Goal: Task Accomplishment & Management: Manage account settings

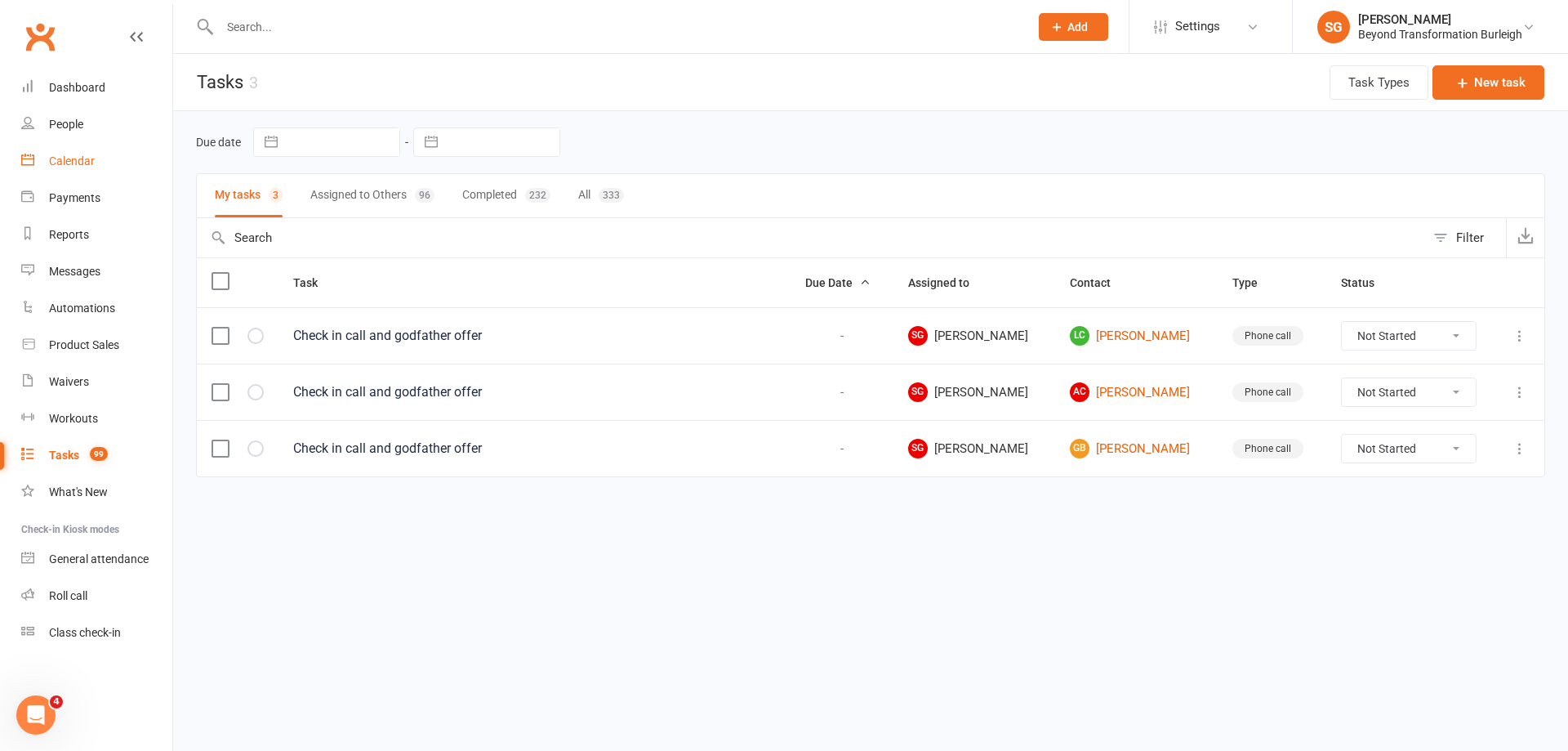
click at [91, 160] on div "Calendar" at bounding box center [71, 161] width 46 height 13
click at [0, 0] on div "Loading" at bounding box center [0, 0] width 0 height 0
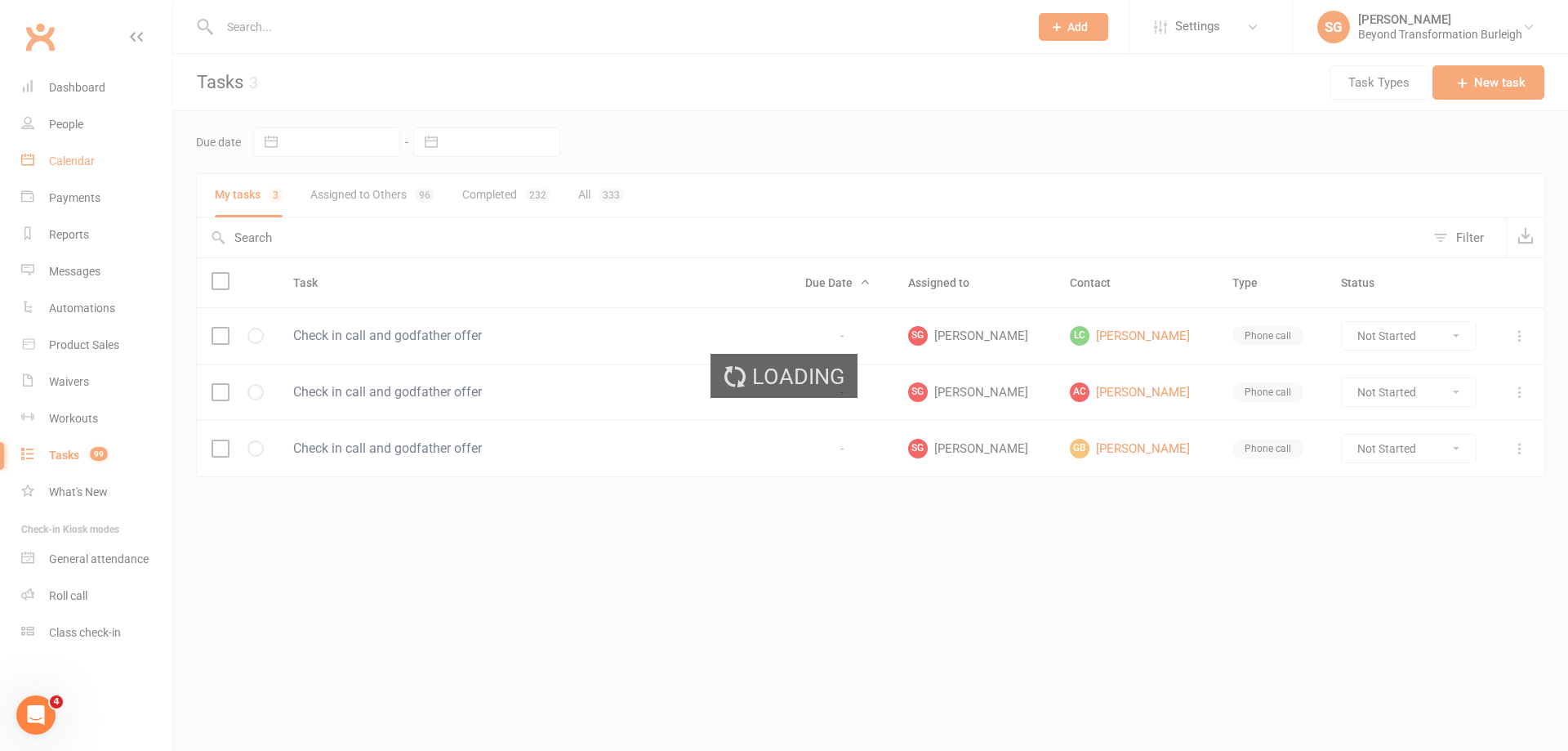
click at [91, 160] on div "Loading" at bounding box center [784, 376] width 1568 height 751
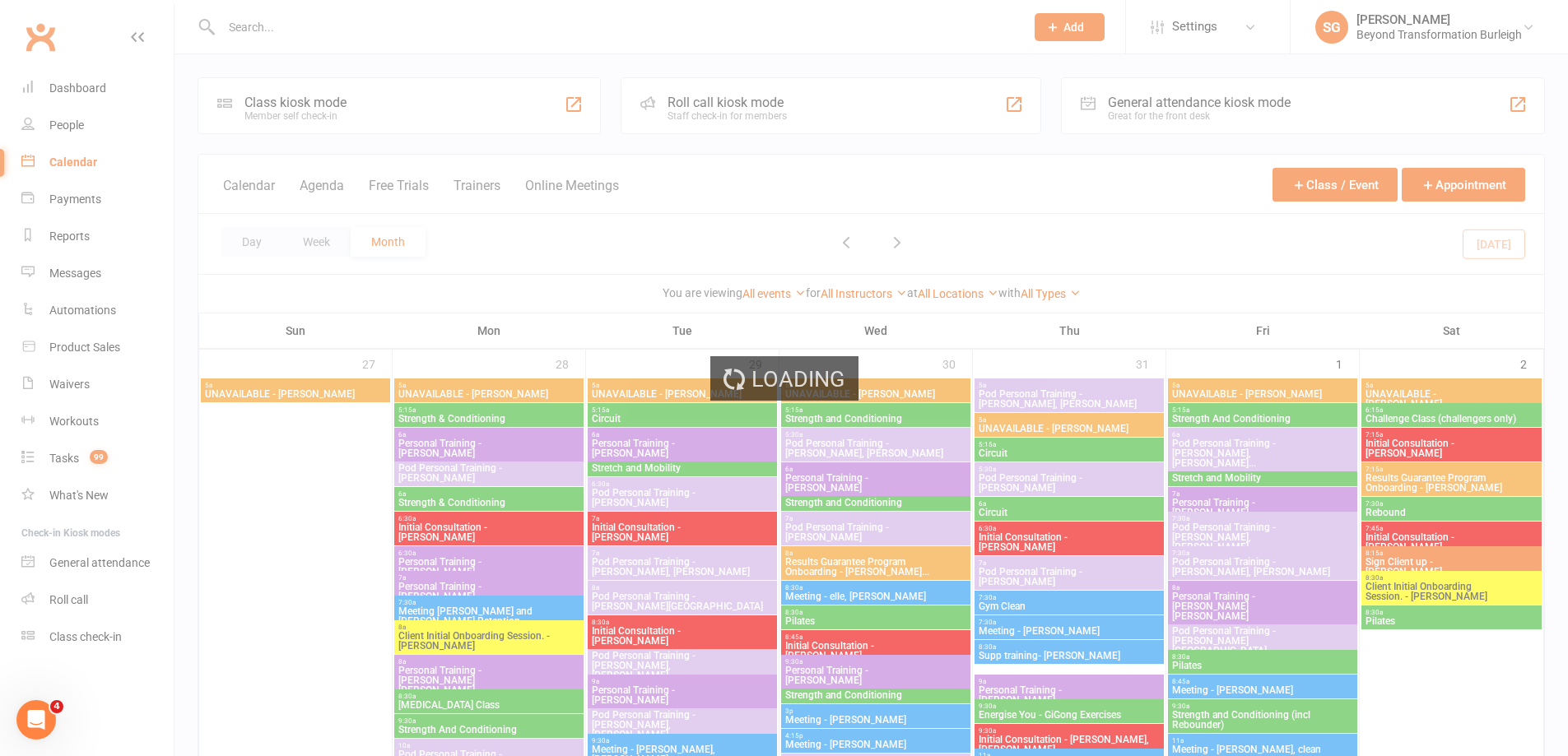
click at [285, 242] on div "Loading" at bounding box center [784, 378] width 1568 height 756
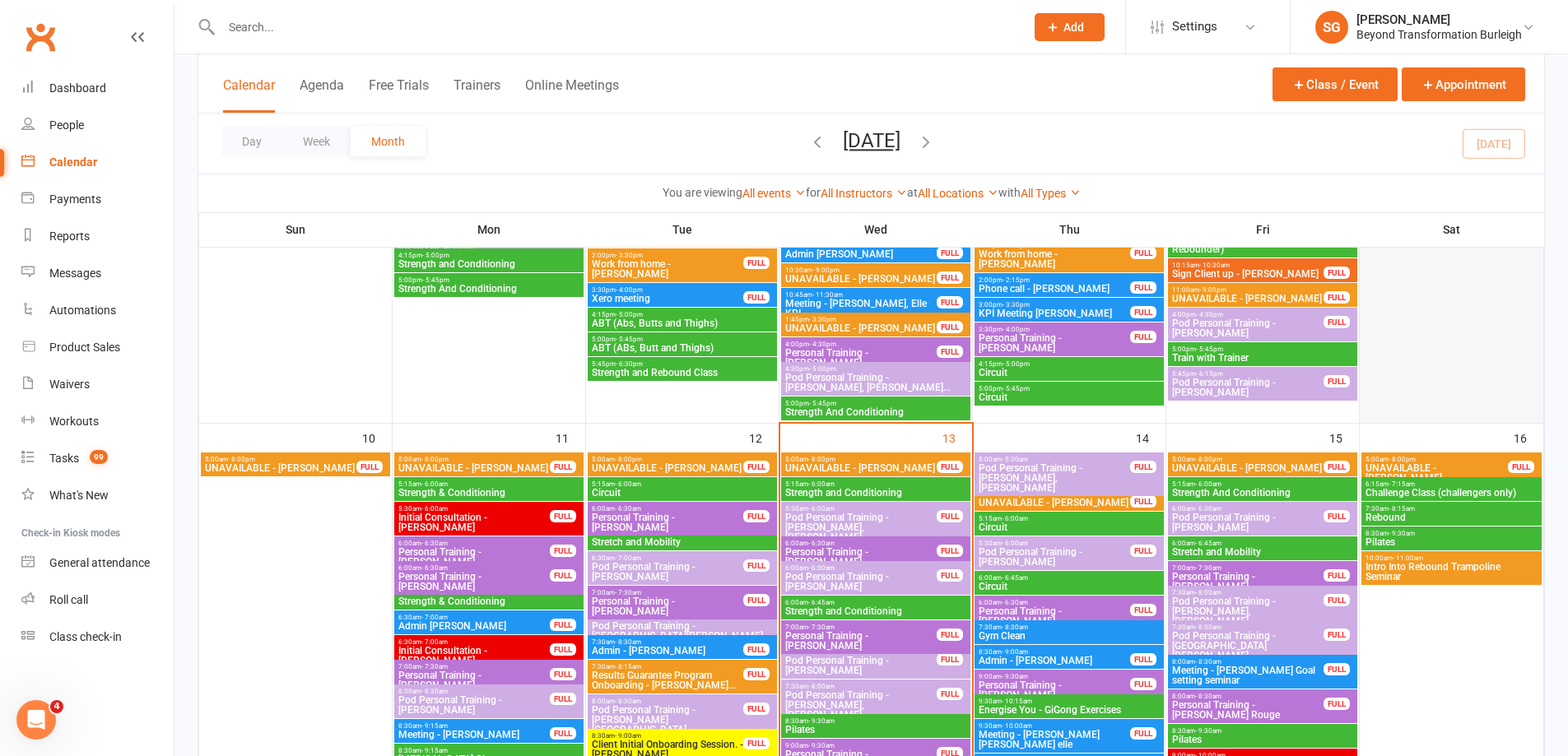
scroll to position [1480, 0]
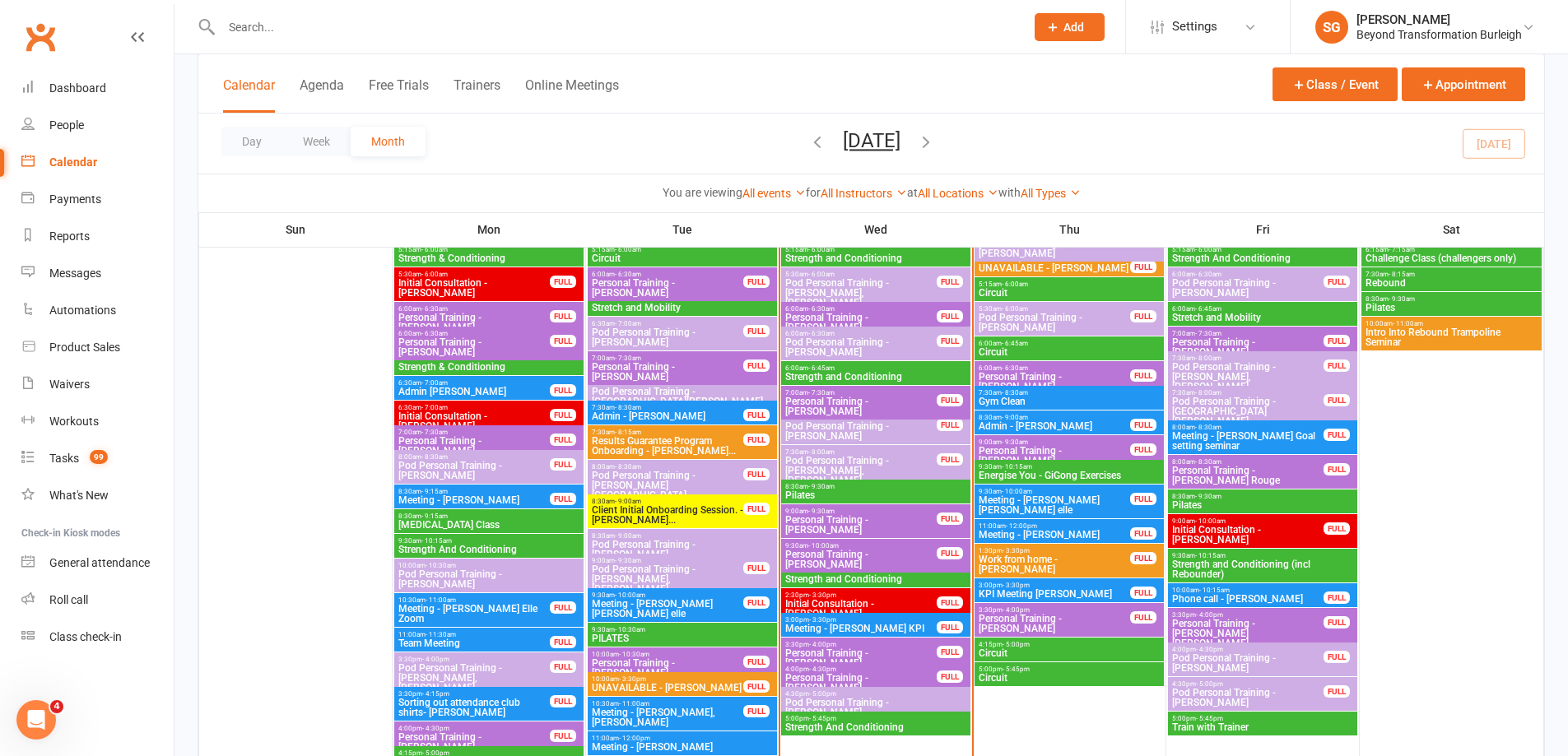
click at [935, 154] on button "button" at bounding box center [926, 144] width 18 height 28
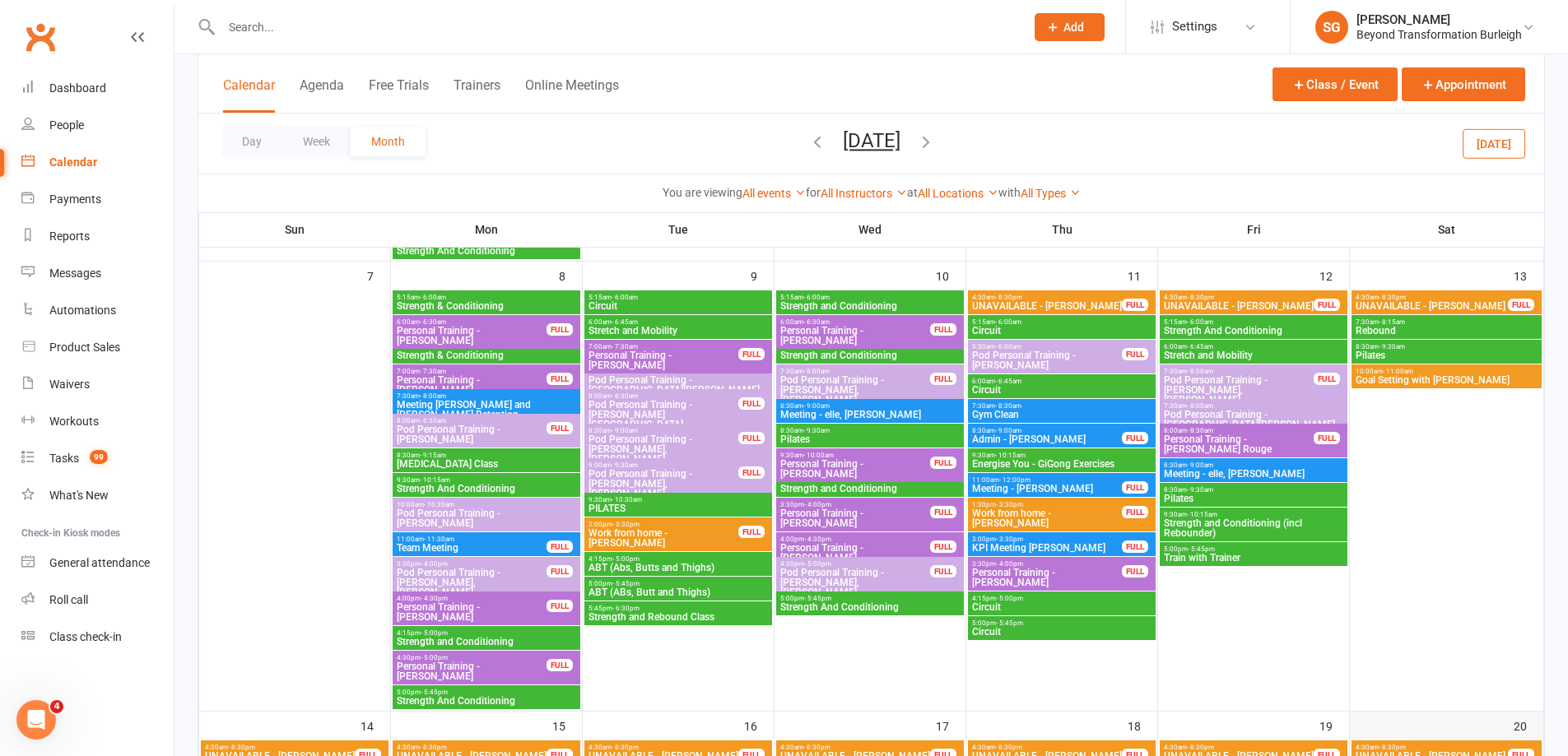
scroll to position [496, 0]
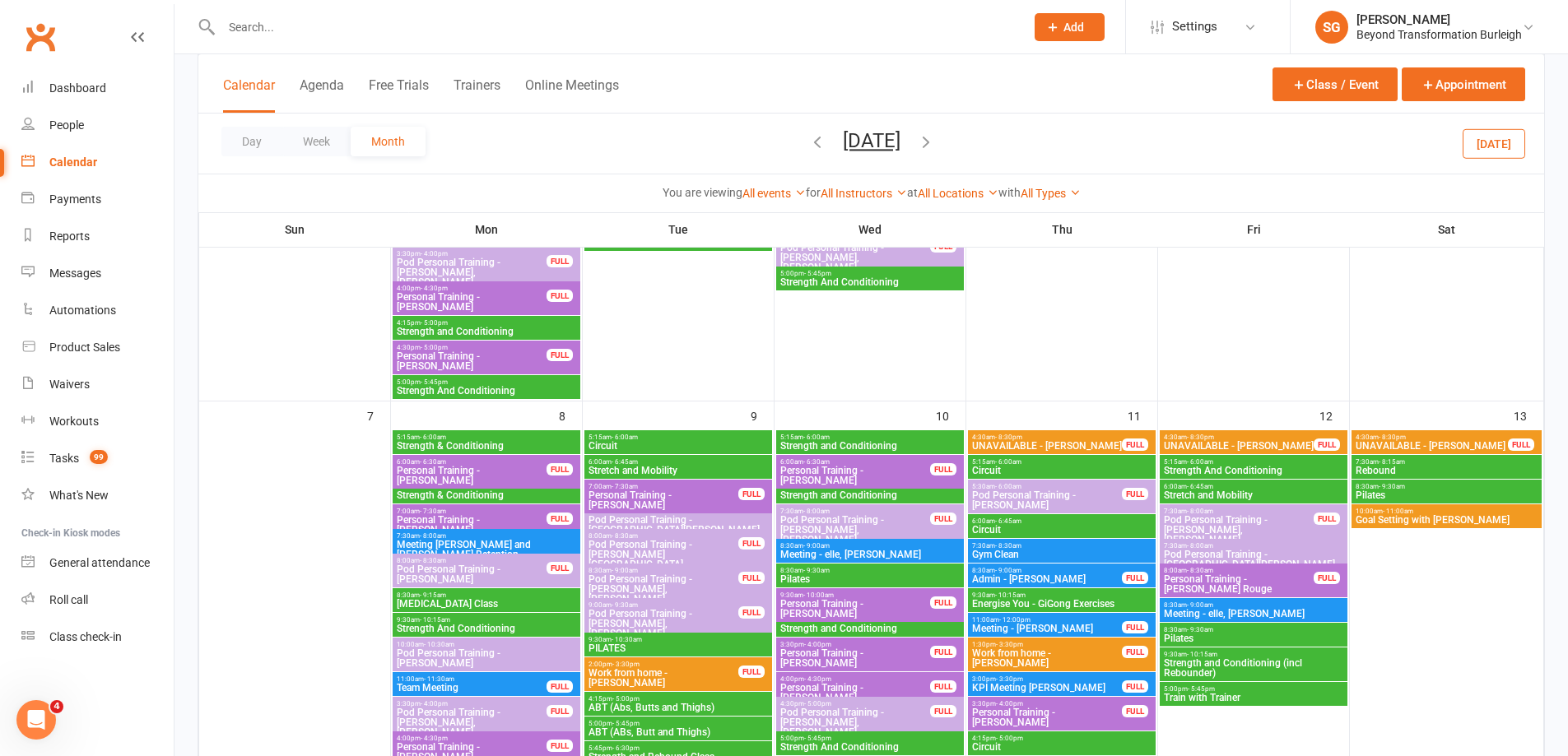
click at [1443, 516] on span "Goal Setting with [PERSON_NAME]" at bounding box center [1446, 520] width 184 height 10
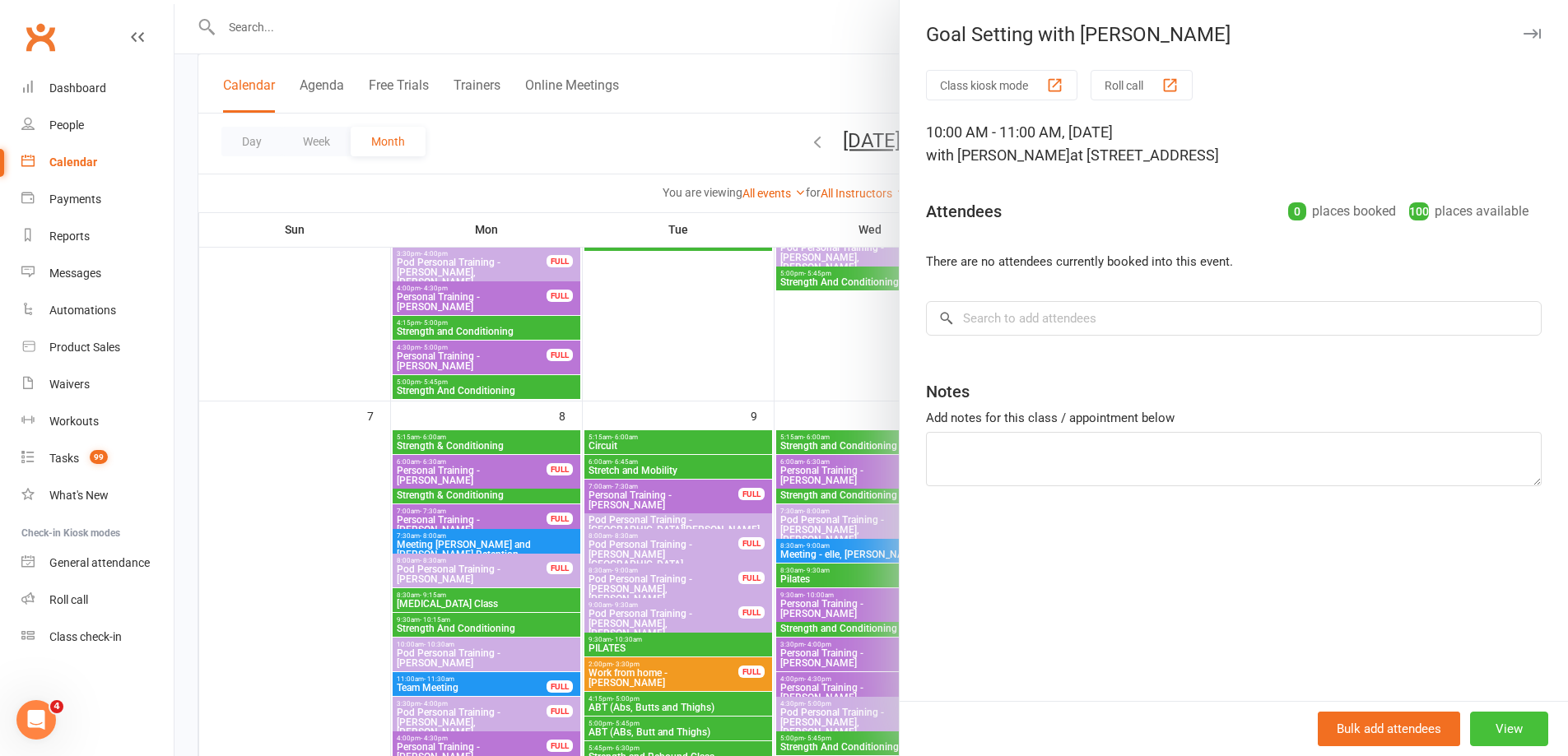
click at [1508, 719] on button "View" at bounding box center [1509, 728] width 78 height 34
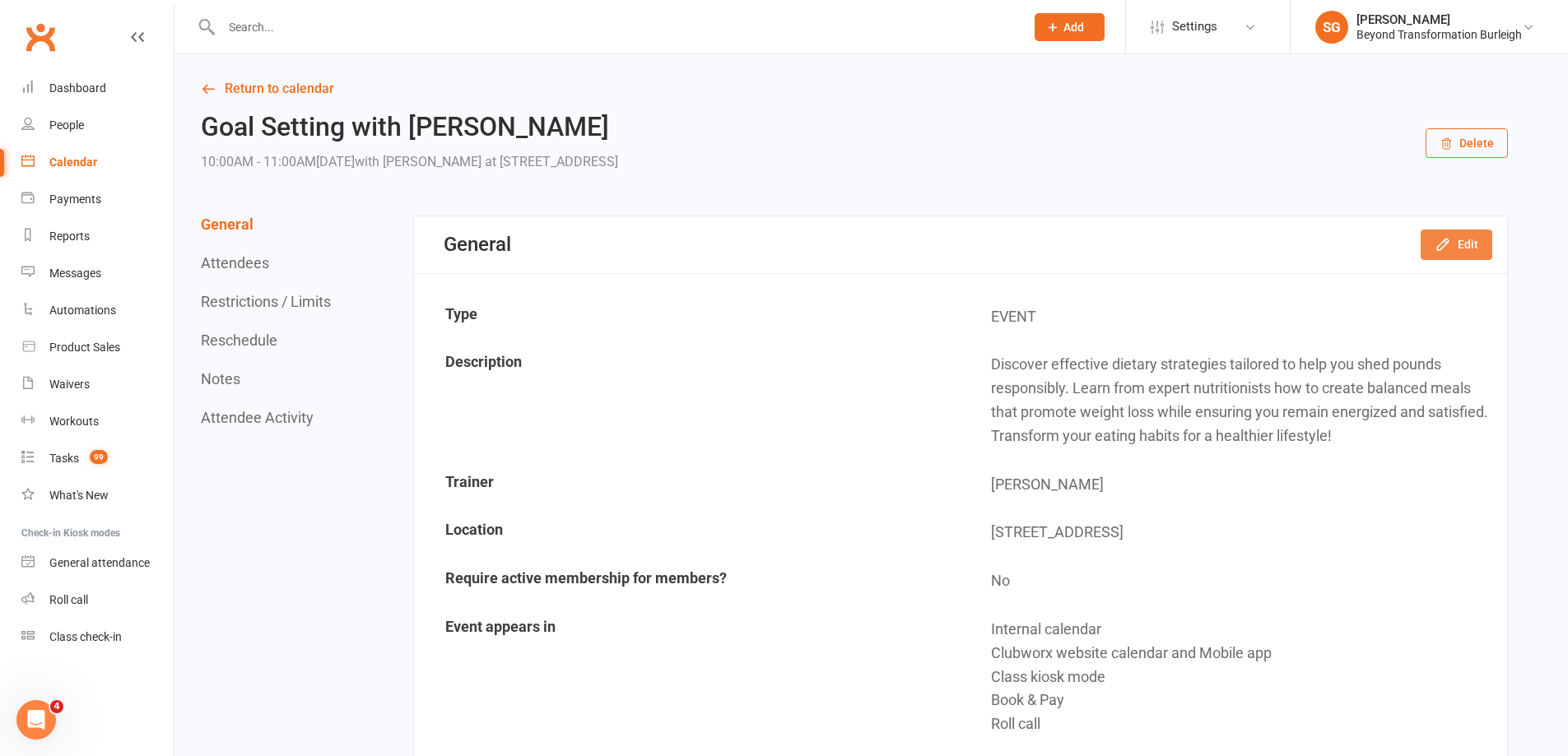
click at [1439, 247] on icon "button" at bounding box center [1442, 244] width 11 height 11
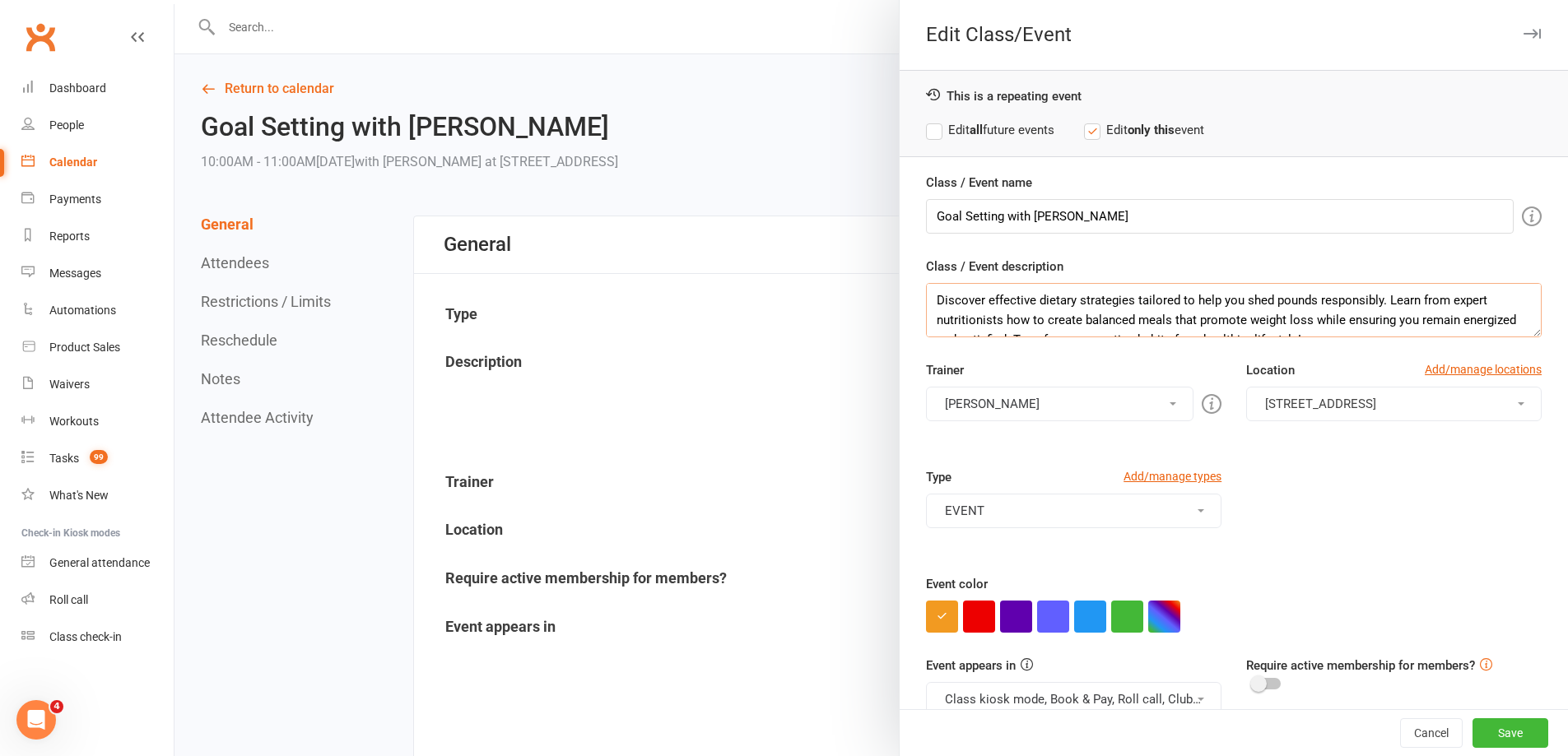
click at [1156, 315] on textarea "Discover effective dietary strategies tailored to help you shed pounds responsi…" at bounding box center [1233, 310] width 615 height 54
click at [1157, 305] on textarea "Discover effective dietary strategies tailored to help you shed pounds responsi…" at bounding box center [1233, 310] width 615 height 54
paste textarea "In this seminar you will: Learn actionable strategies to set and achieve meanin…"
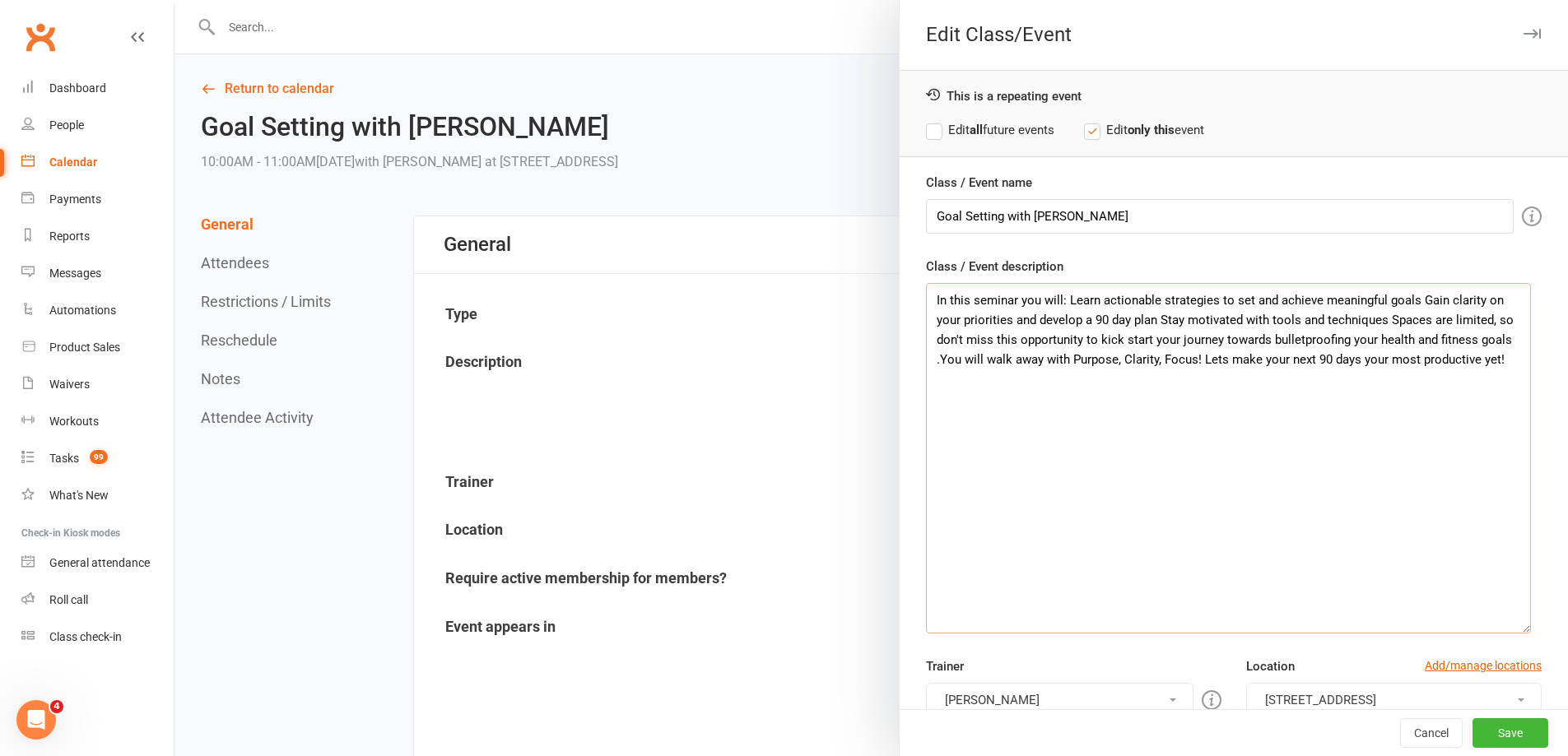
drag, startPoint x: 1512, startPoint y: 333, endPoint x: 1510, endPoint y: 619, distance: 286.0
click at [1520, 633] on textarea "In this seminar you will: Learn actionable strategies to set and achieve meanin…" at bounding box center [1228, 458] width 604 height 350
click at [1251, 411] on textarea "In this seminar you will: Learn actionable strategies to set and achieve meanin…" at bounding box center [1228, 460] width 605 height 354
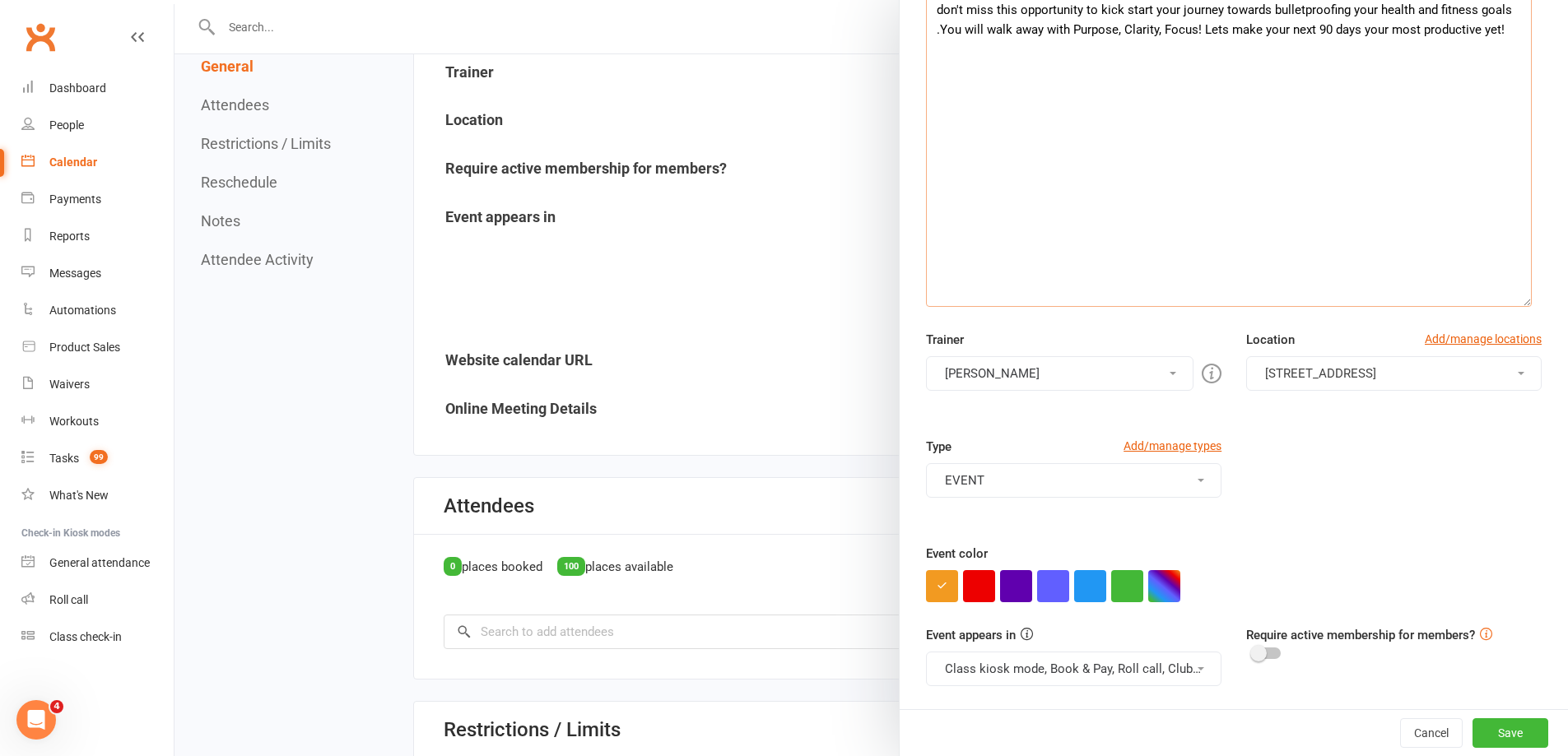
scroll to position [411, 0]
type textarea "In this seminar you will: Learn actionable strategies to set and achieve meanin…"
click at [1485, 732] on button "Save" at bounding box center [1510, 732] width 76 height 29
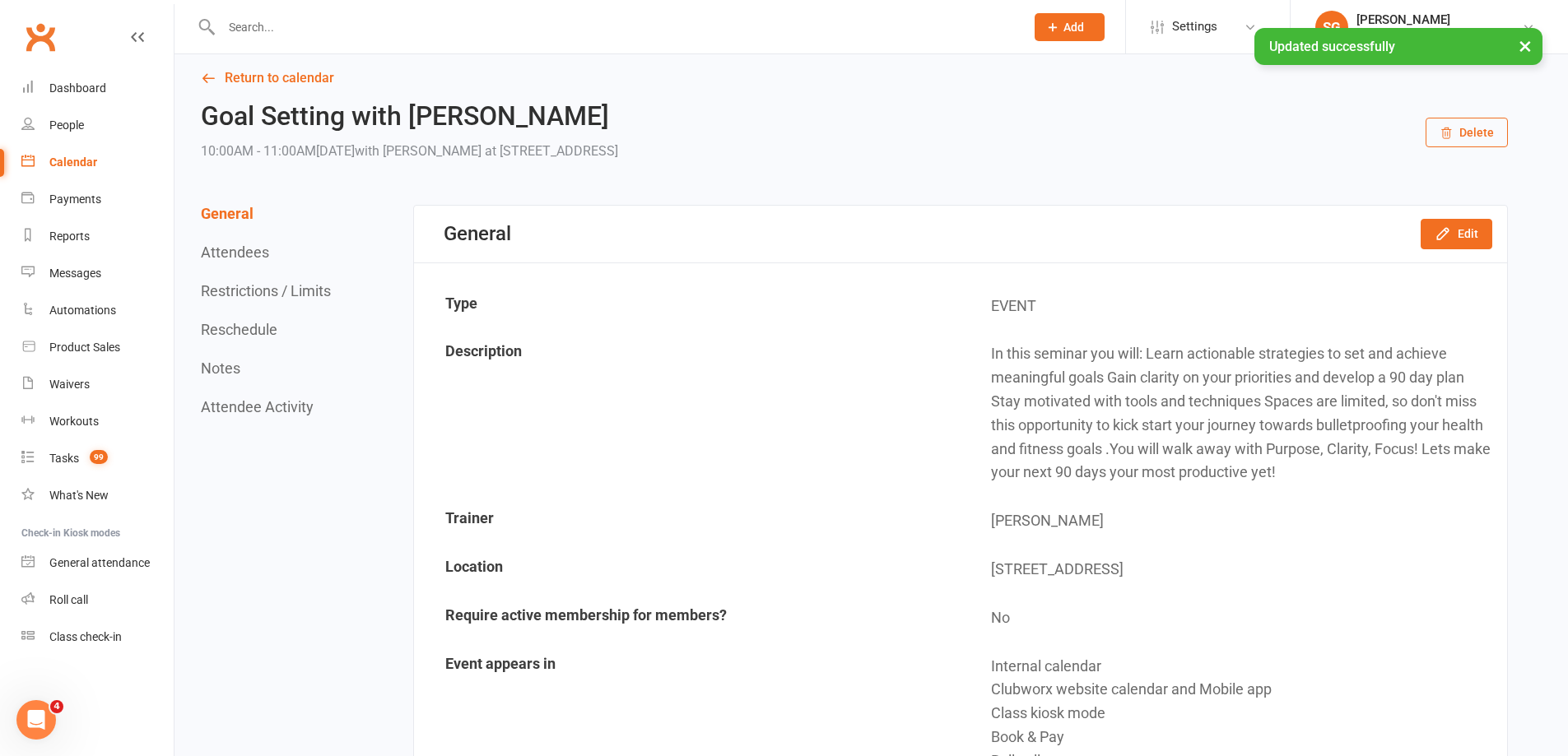
scroll to position [0, 0]
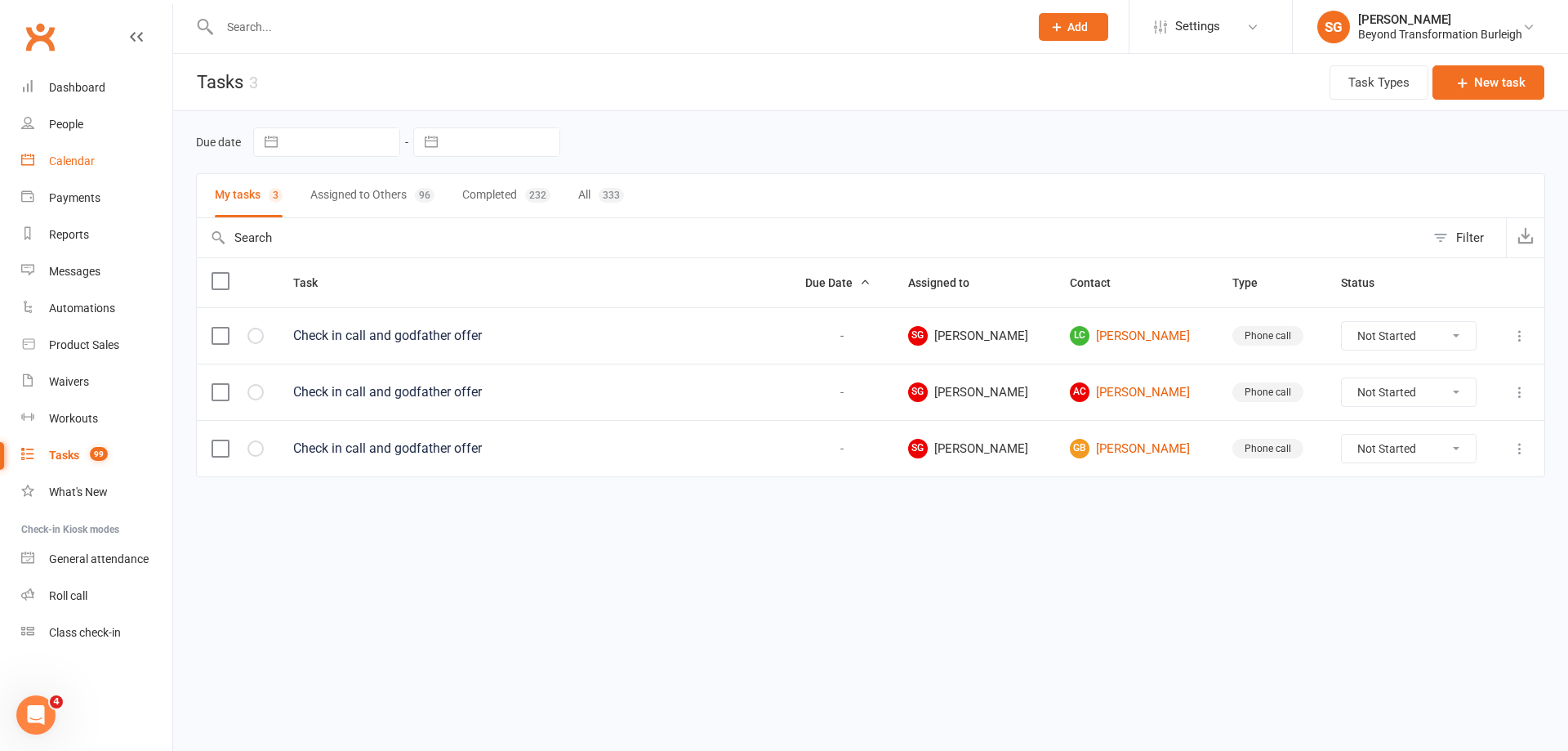
click at [86, 167] on div "Calendar" at bounding box center [71, 161] width 46 height 13
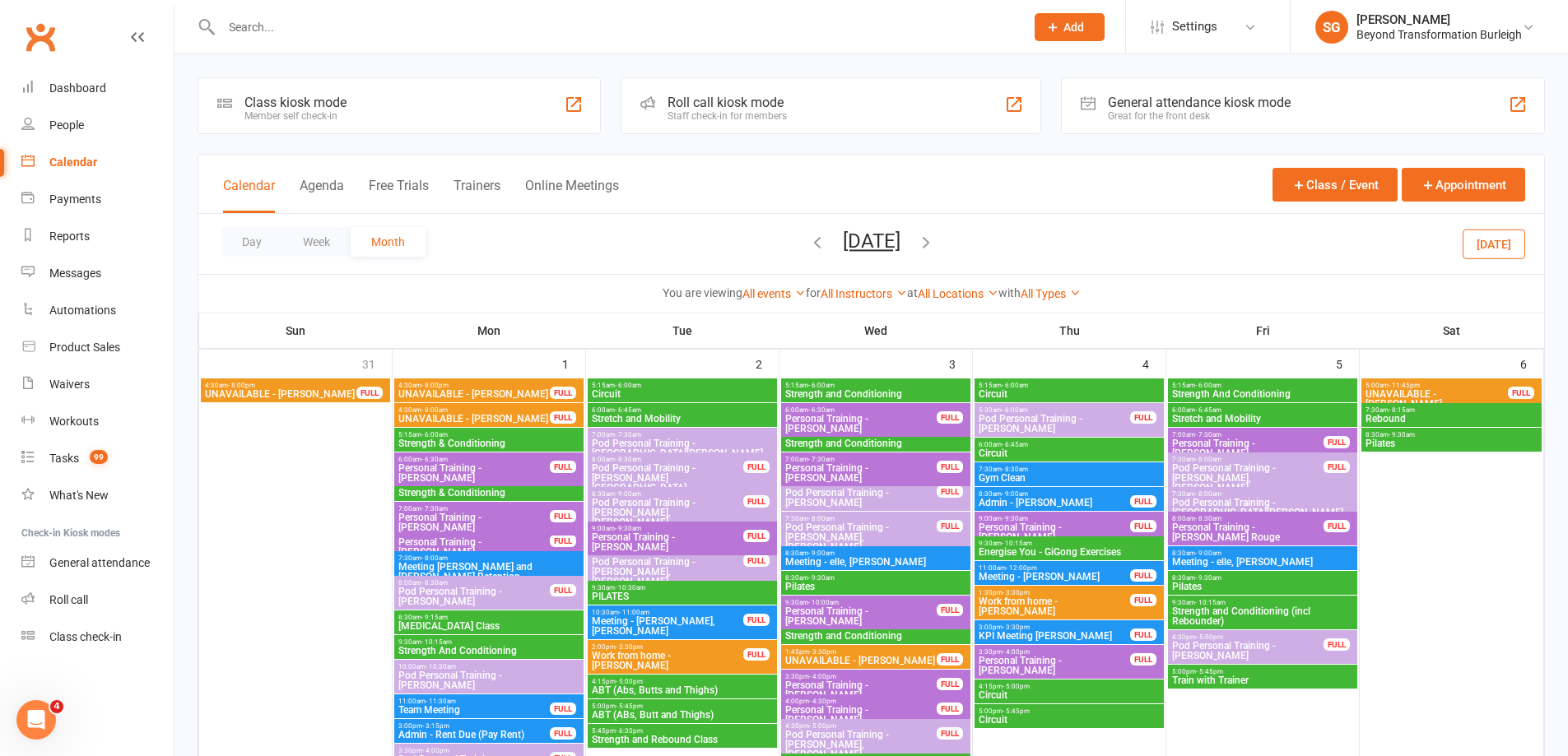
click at [808, 241] on icon "button" at bounding box center [817, 242] width 18 height 18
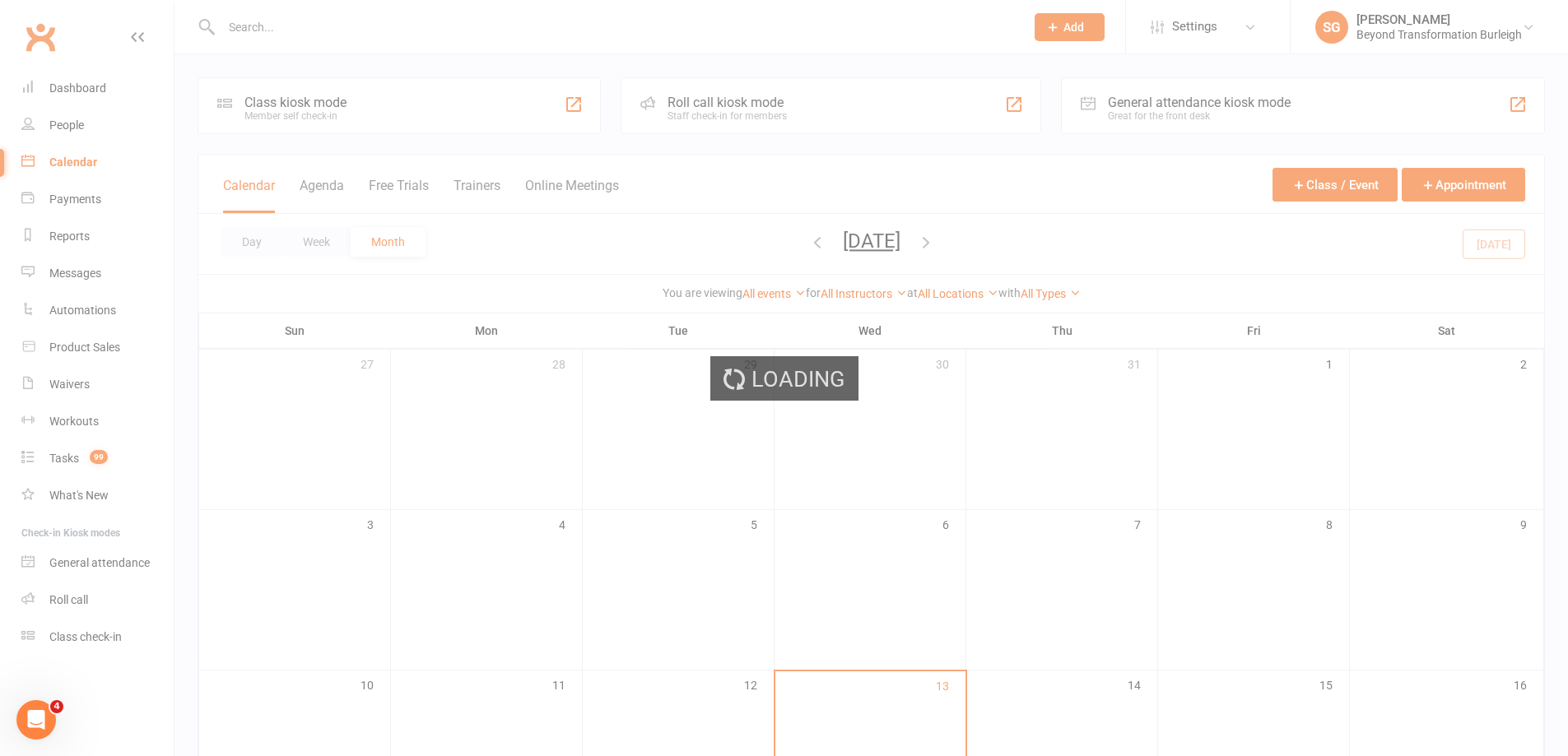
click at [777, 241] on div "Loading" at bounding box center [784, 378] width 1568 height 756
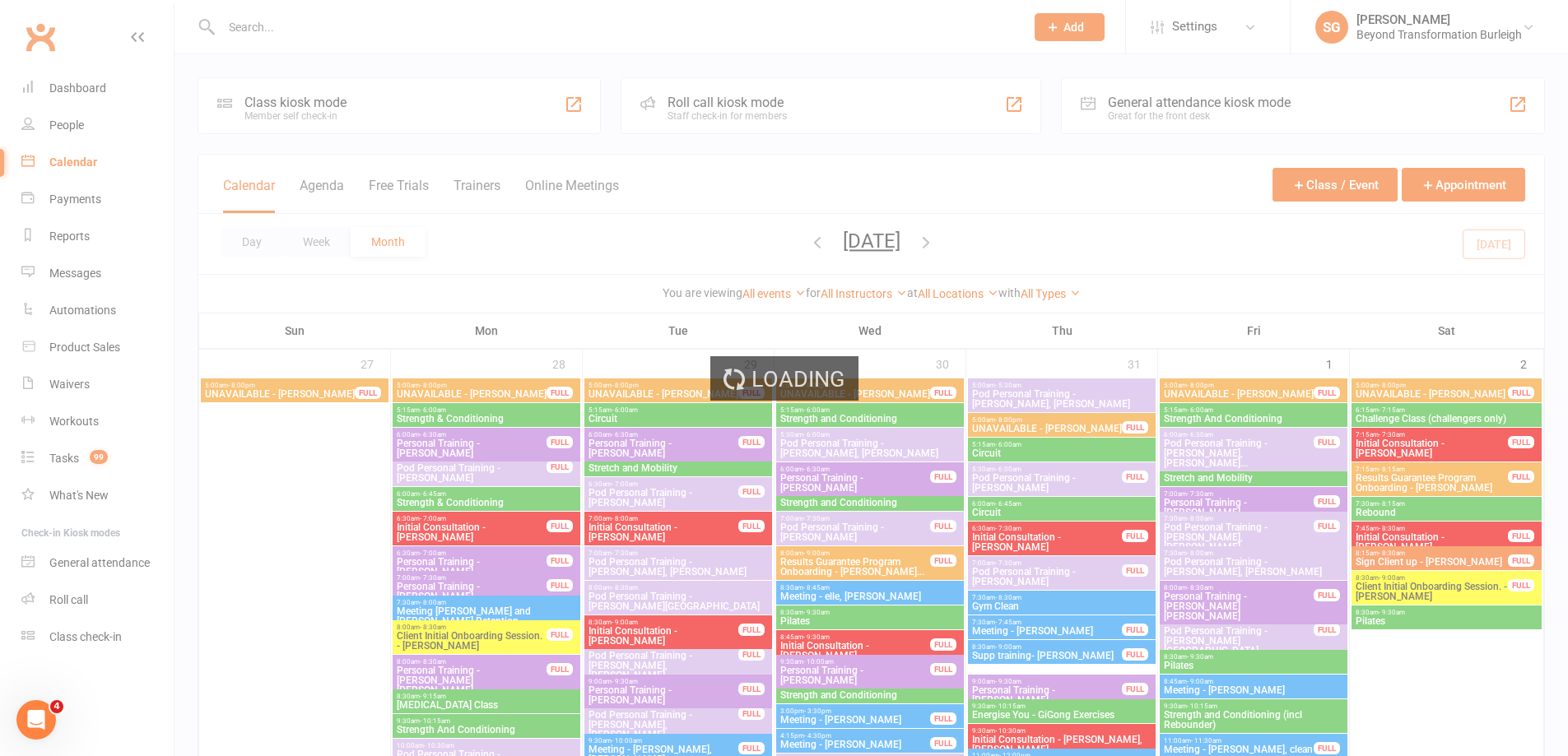
click at [786, 239] on div "Loading" at bounding box center [784, 378] width 1568 height 756
click at [792, 242] on div "Loading" at bounding box center [784, 378] width 1568 height 756
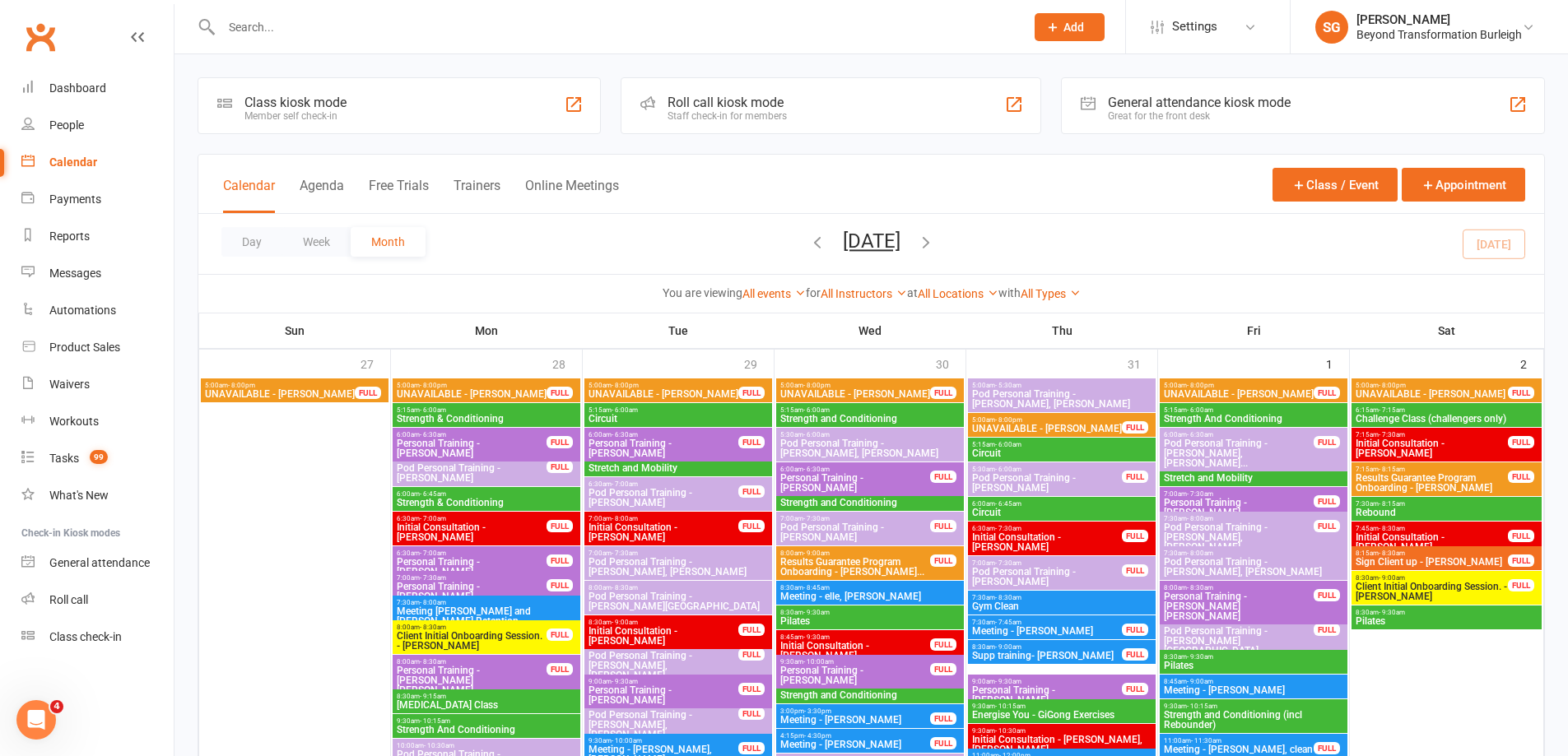
click at [808, 242] on icon "button" at bounding box center [817, 242] width 18 height 18
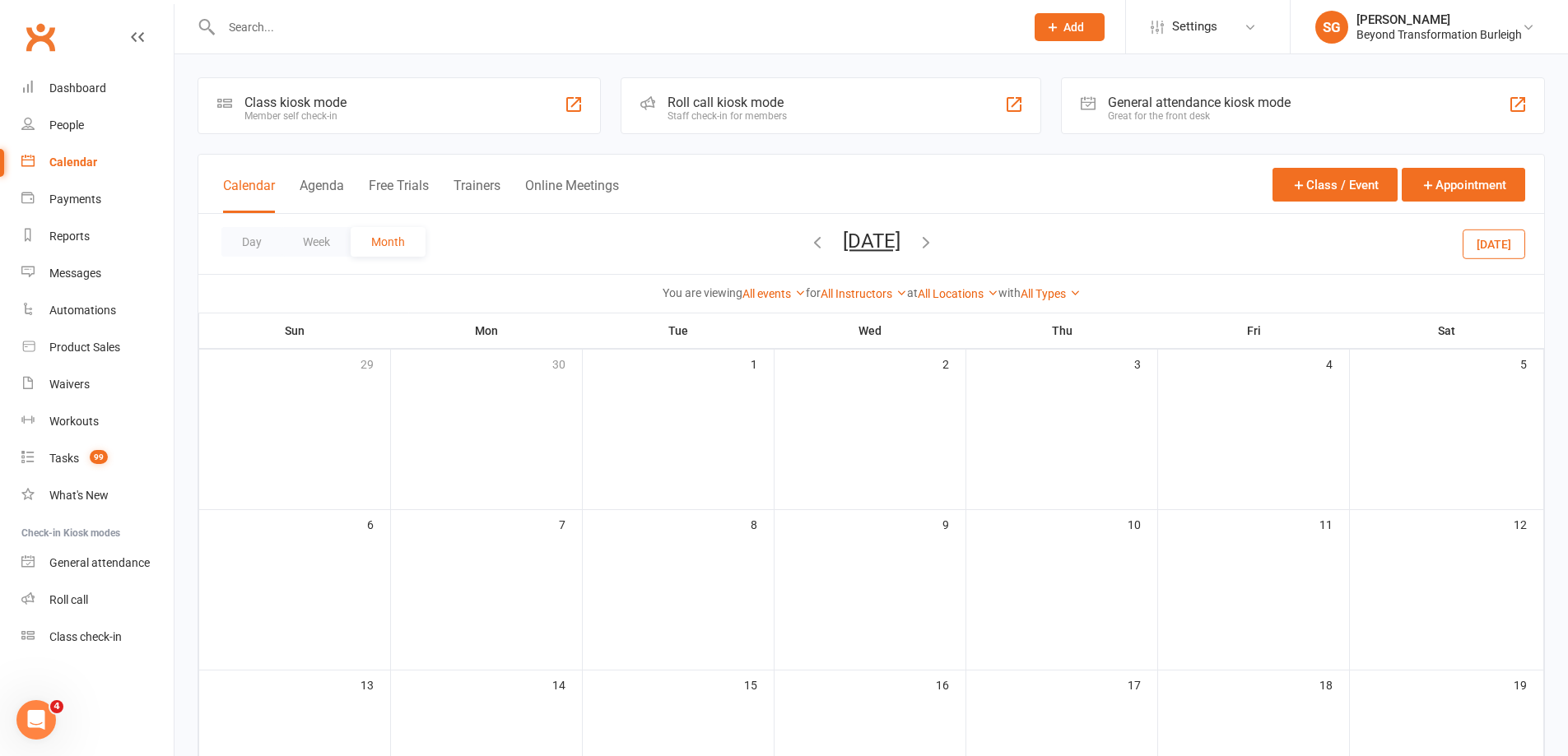
click at [0, 0] on div "Loading" at bounding box center [0, 0] width 0 height 0
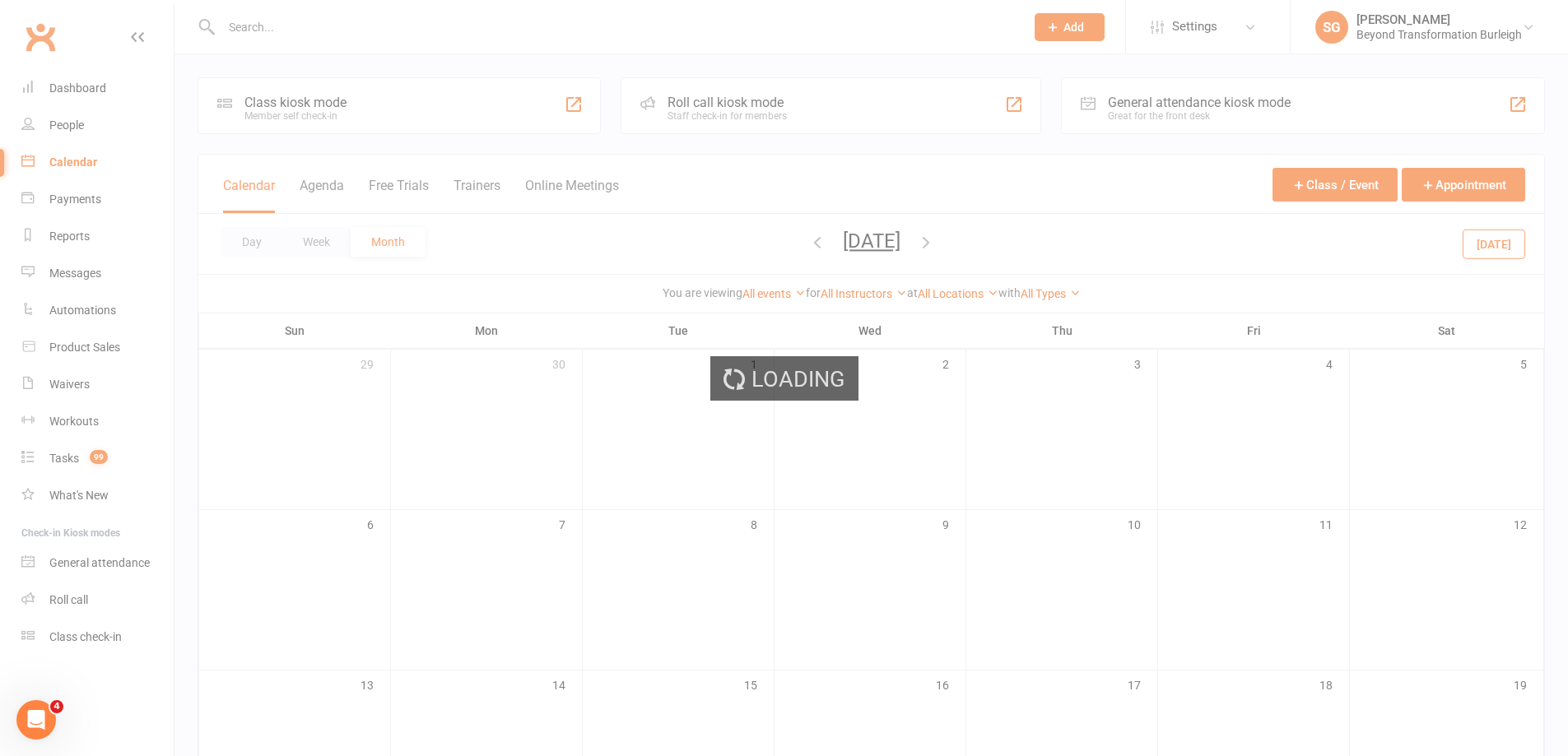
click at [792, 243] on div "Loading" at bounding box center [784, 378] width 1568 height 756
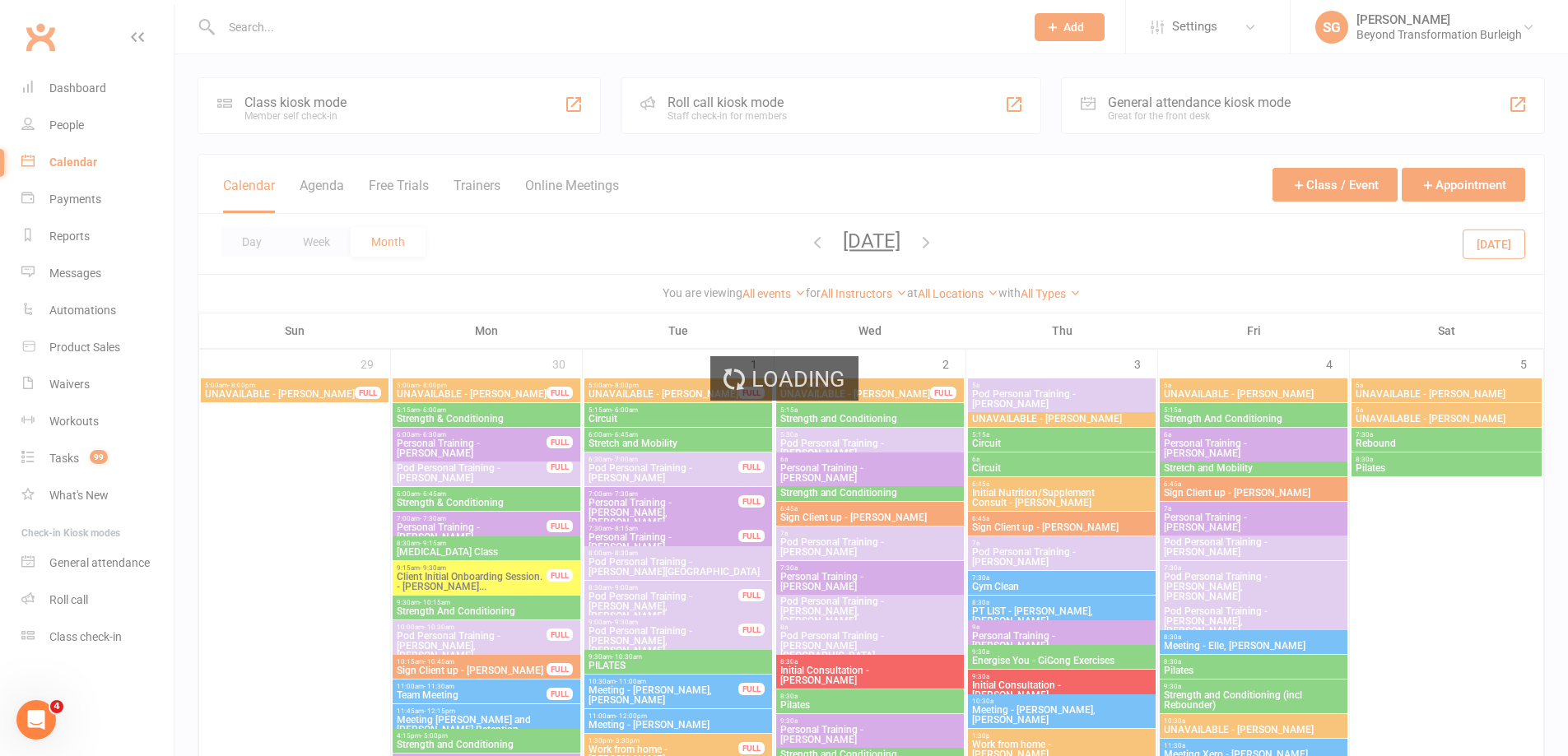
click at [792, 243] on div "Loading" at bounding box center [784, 378] width 1568 height 756
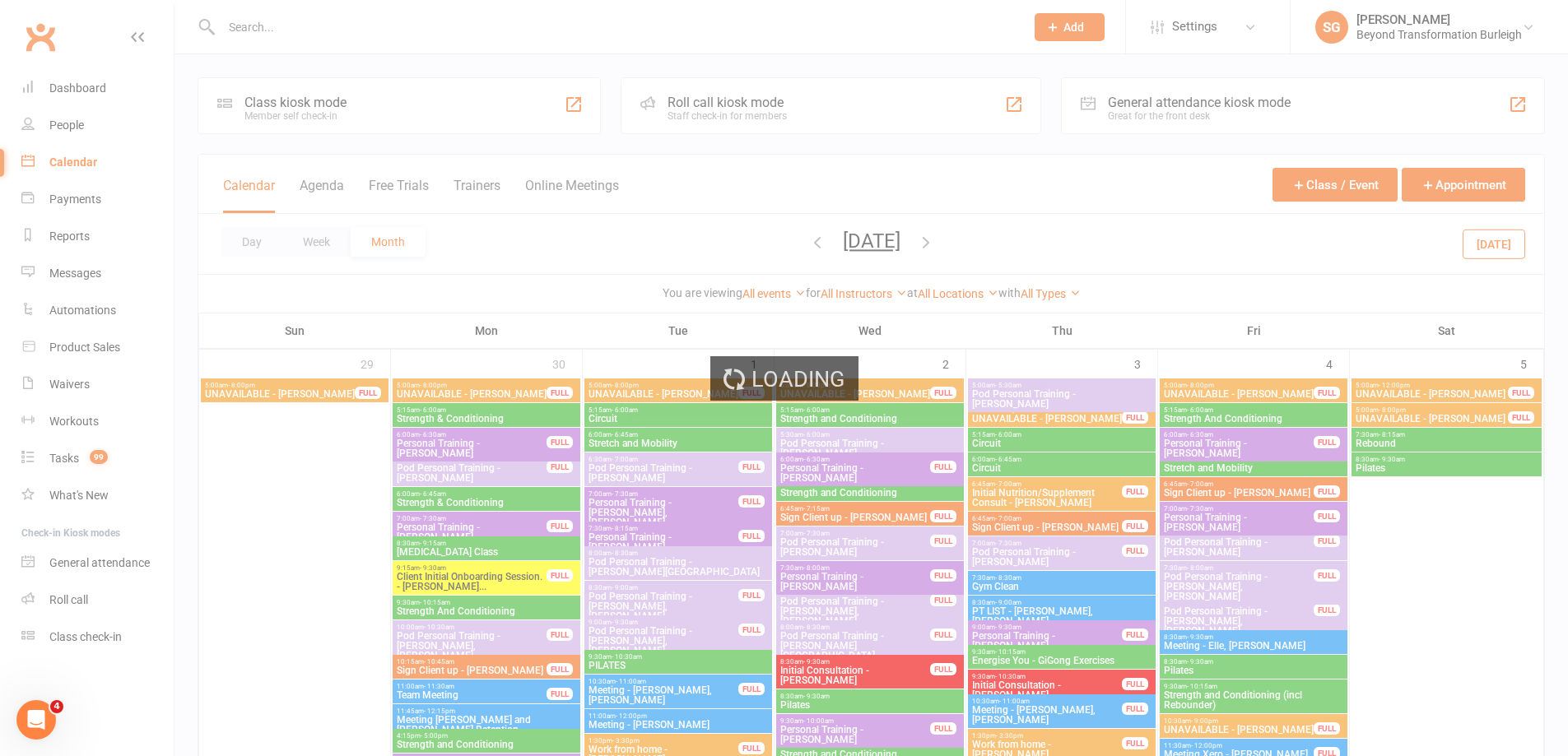
click at [792, 243] on div "Loading" at bounding box center [784, 378] width 1568 height 756
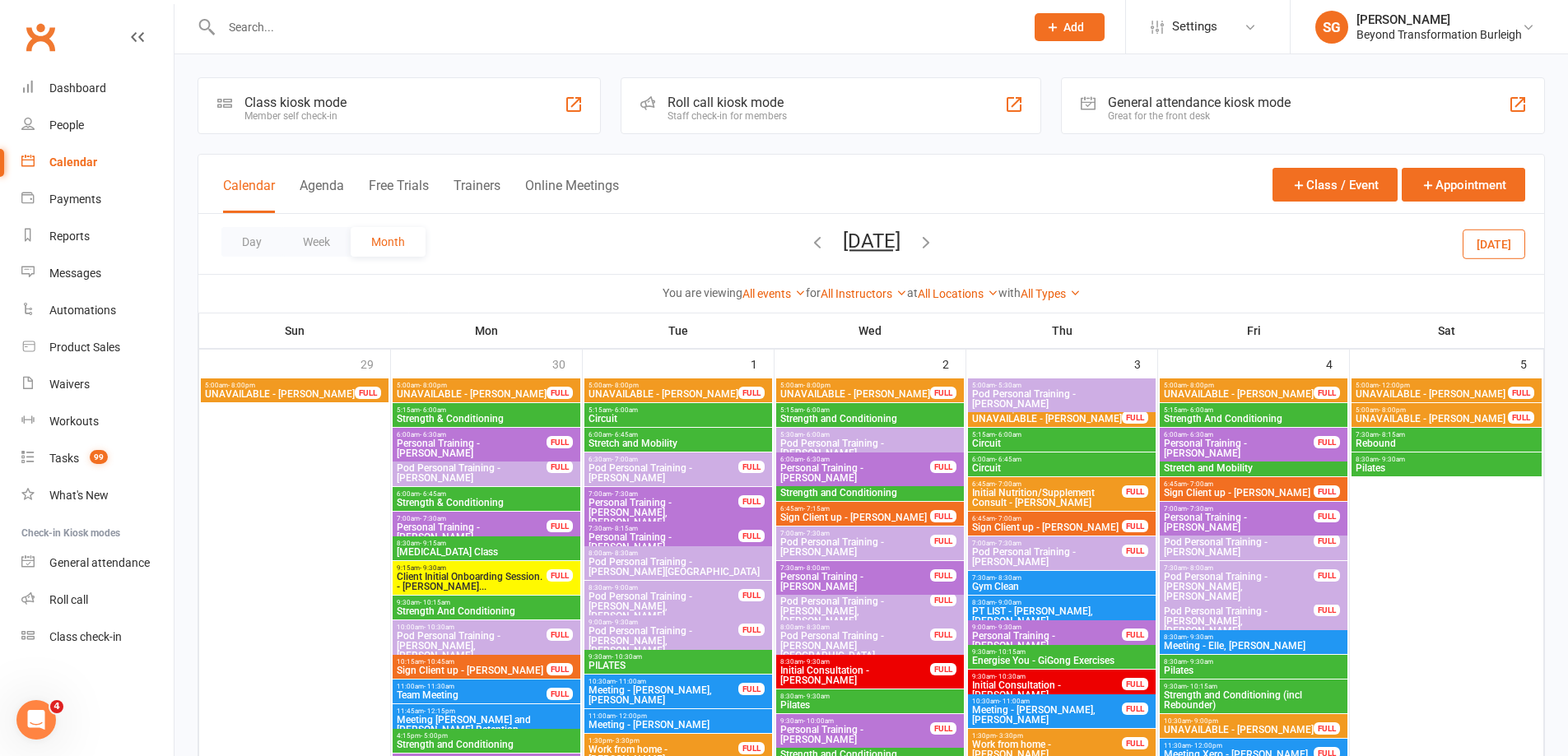
click at [792, 244] on div "Day Week Month [DATE] [DATE] Sun Mon Tue Wed Thu Fri Sat 27 28 29 30 31 01 02 0…" at bounding box center [871, 244] width 1345 height 60
click at [808, 245] on icon "button" at bounding box center [817, 242] width 18 height 18
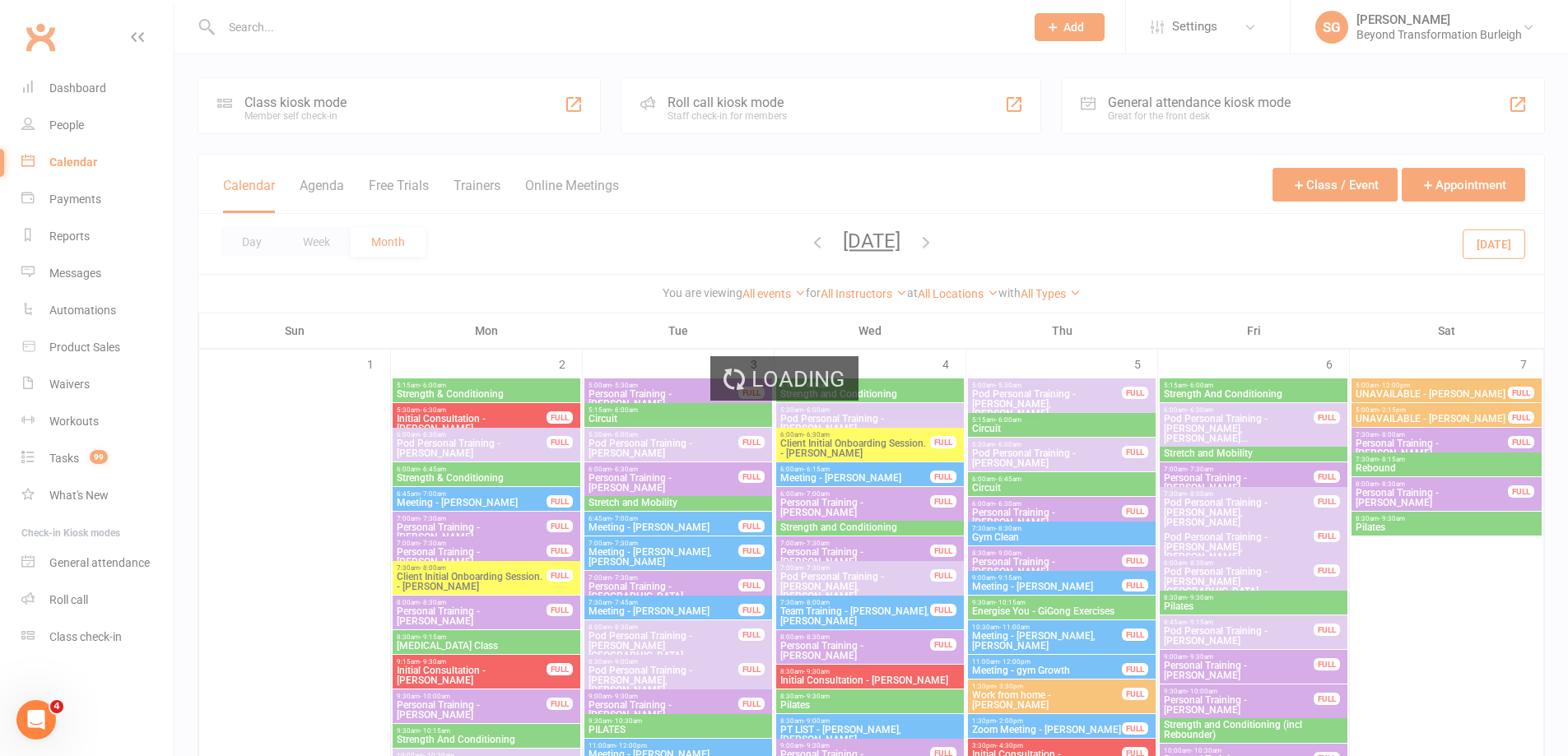
click at [803, 250] on div "Loading" at bounding box center [784, 378] width 1568 height 756
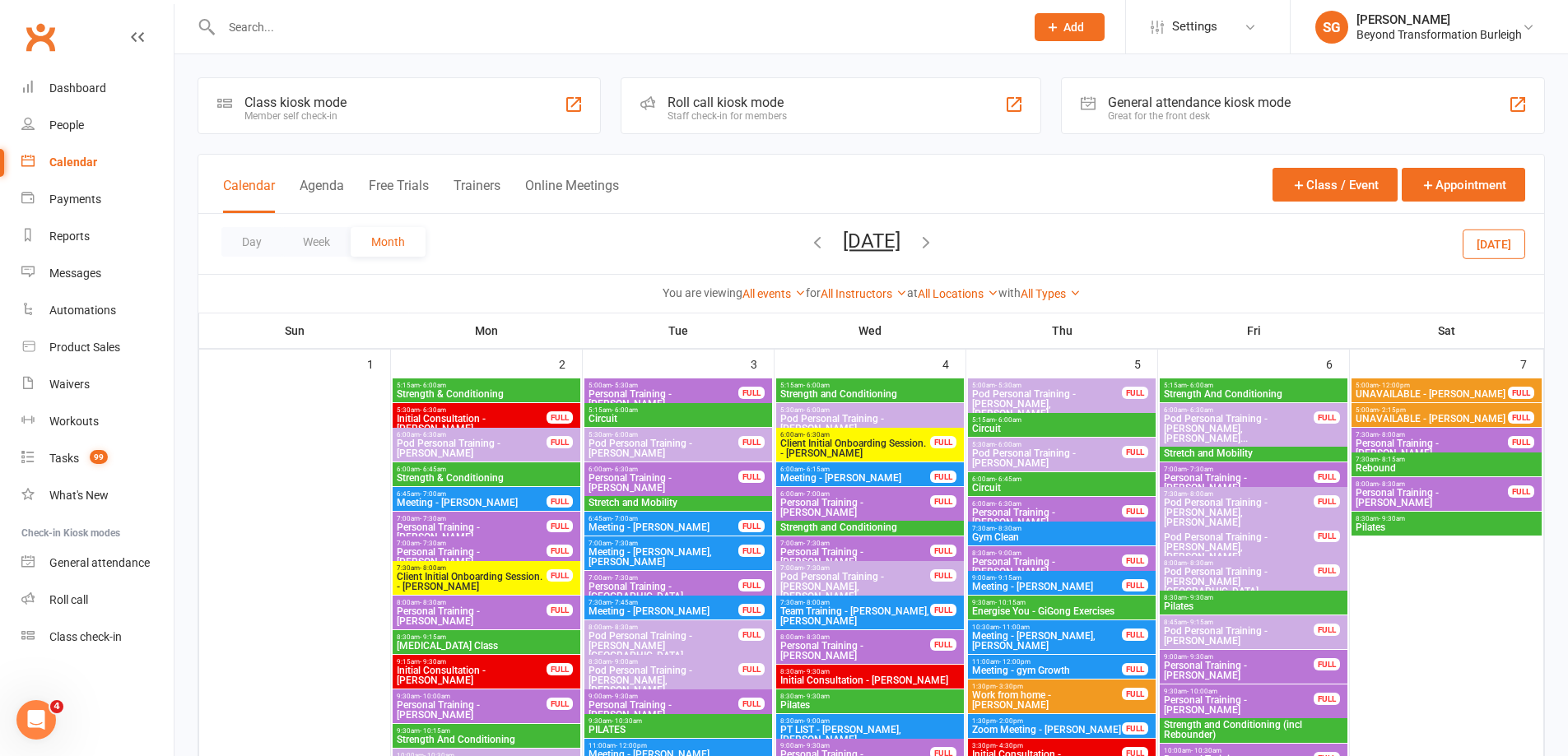
click at [808, 249] on icon "button" at bounding box center [817, 242] width 18 height 18
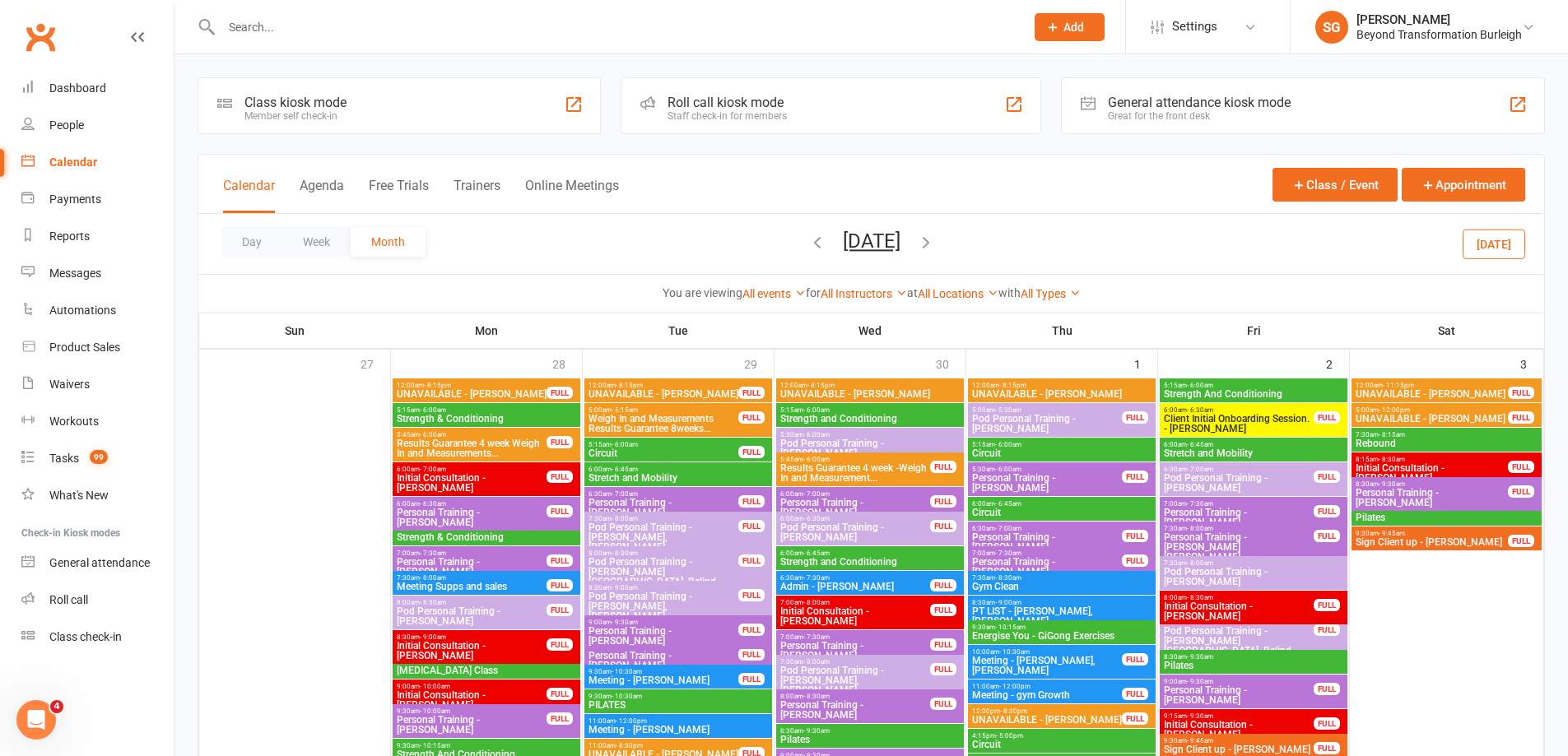
click at [808, 249] on icon "button" at bounding box center [817, 242] width 18 height 18
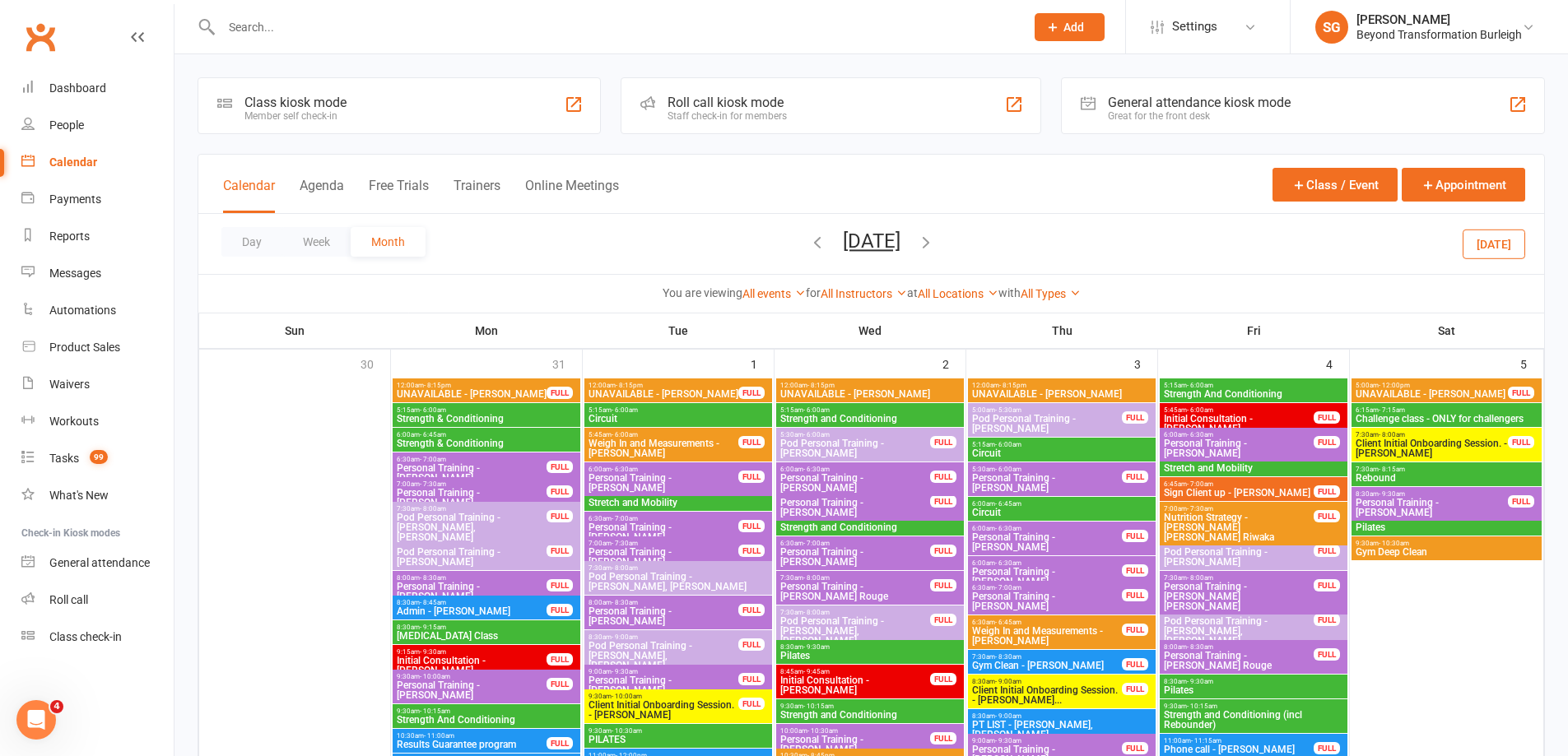
click at [827, 246] on span "[DATE] [DATE] Sun Mon Tue Wed Thu Fri Sat 27 28 29 30 31 01 02 03 04 05 06 07 0…" at bounding box center [872, 244] width 90 height 28
click at [808, 241] on icon "button" at bounding box center [817, 242] width 18 height 18
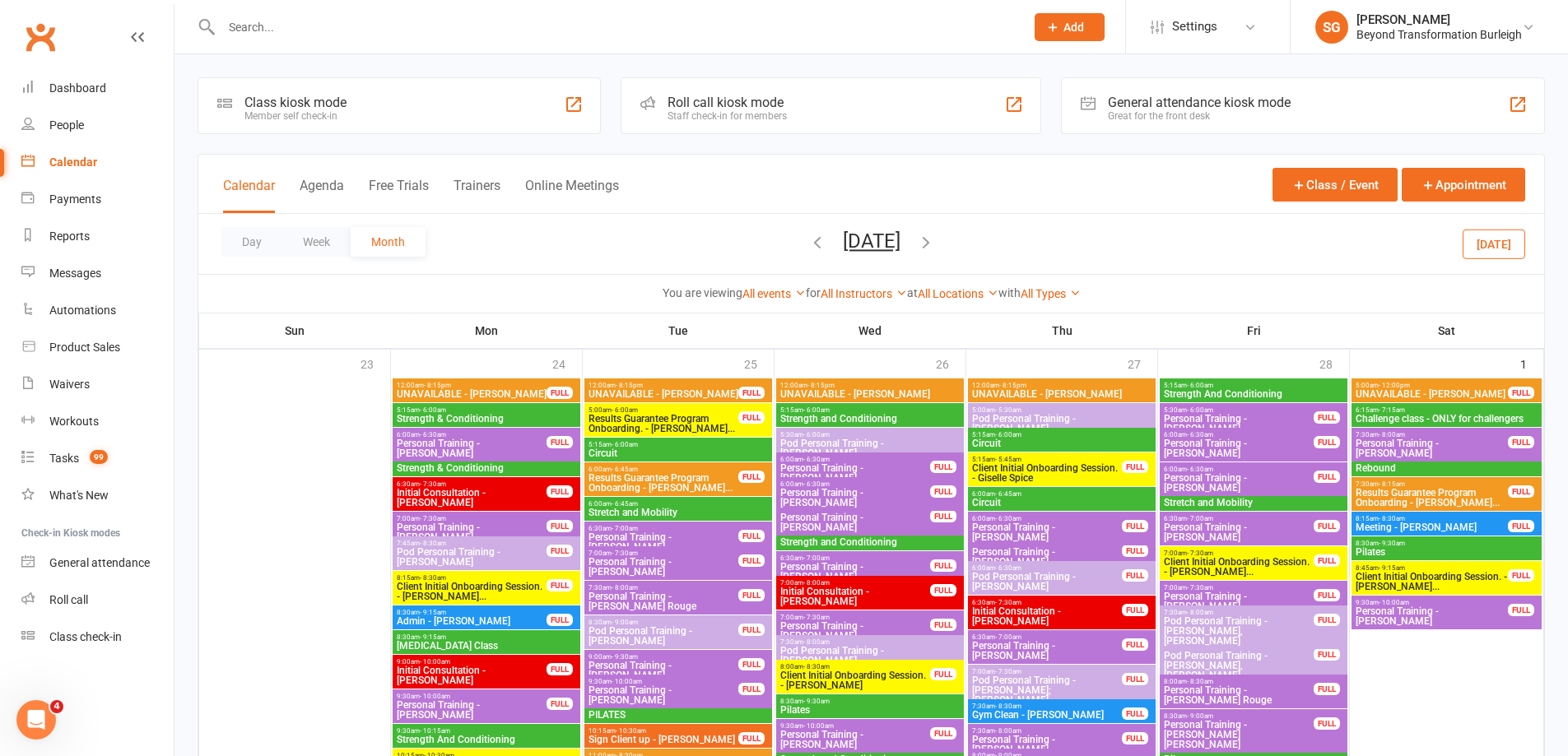
click at [808, 247] on icon "button" at bounding box center [817, 242] width 18 height 18
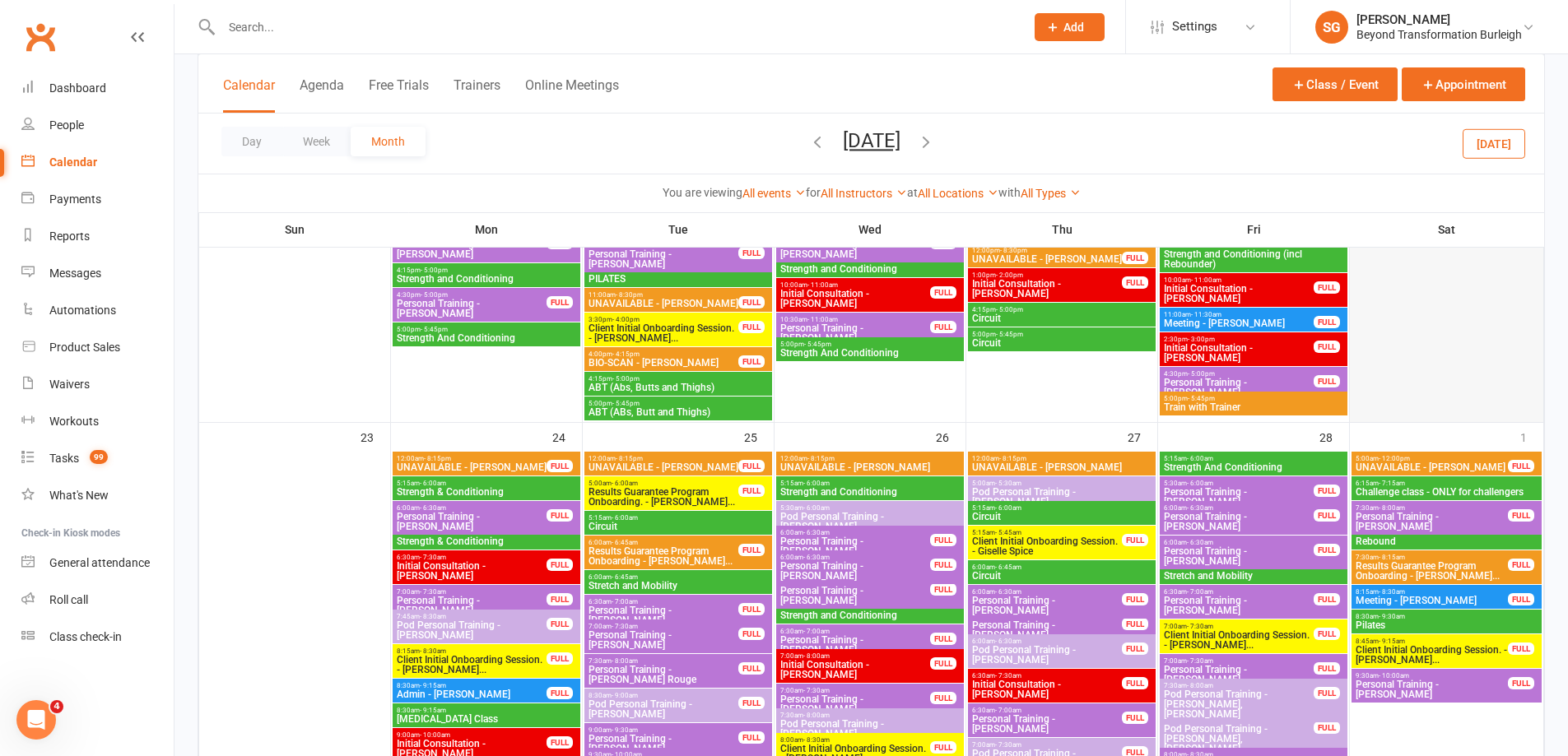
scroll to position [2385, 0]
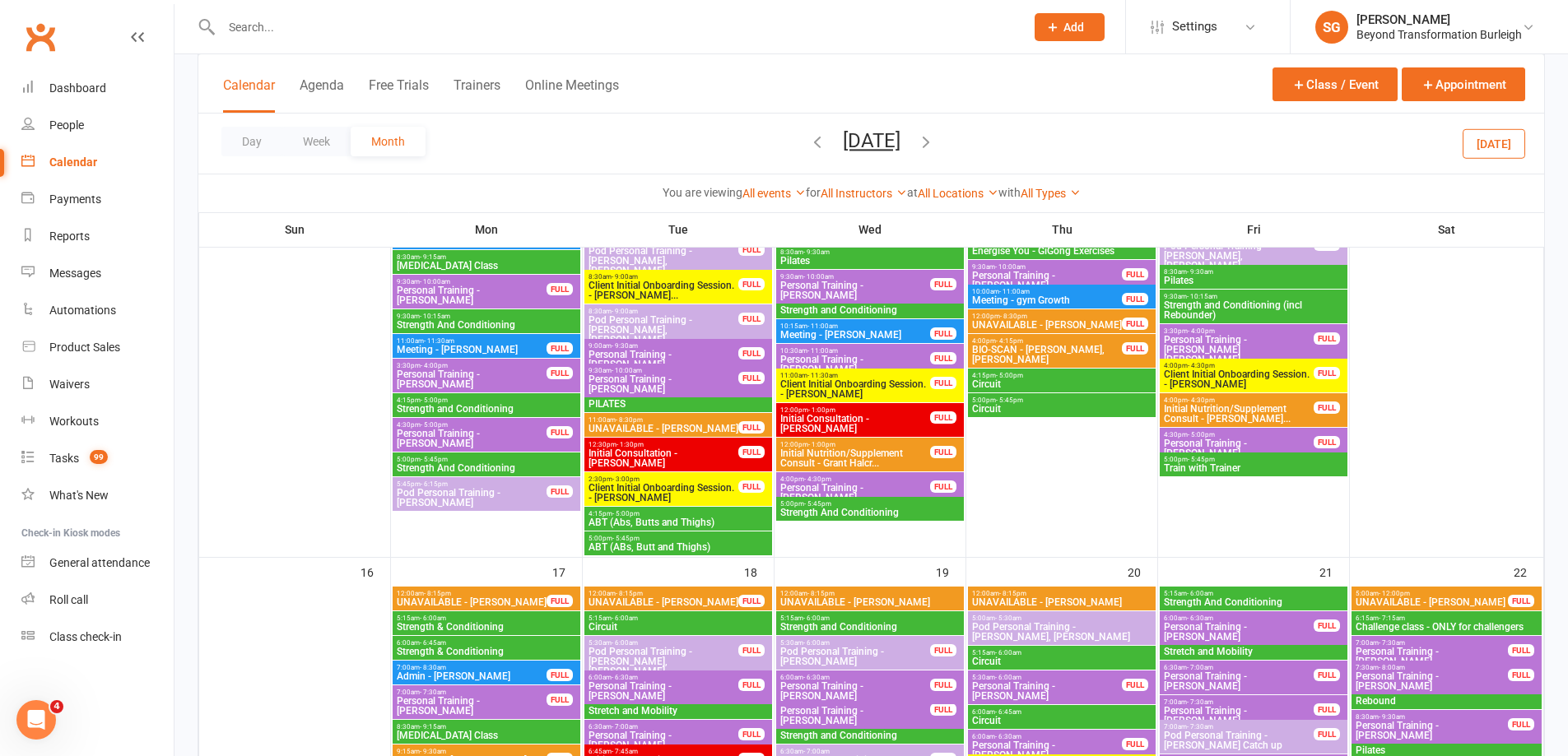
click at [808, 145] on icon "button" at bounding box center [817, 142] width 18 height 18
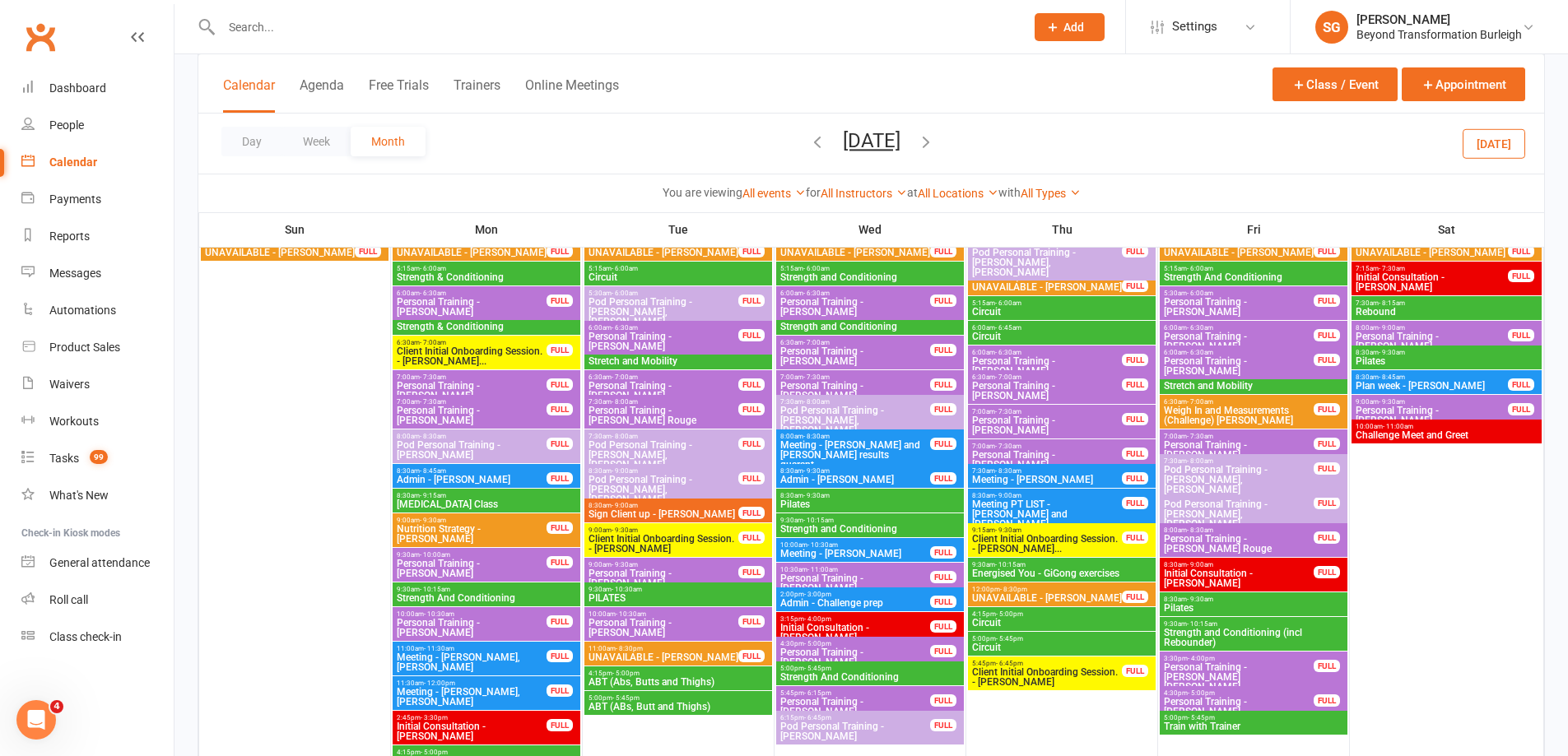
scroll to position [2517, 0]
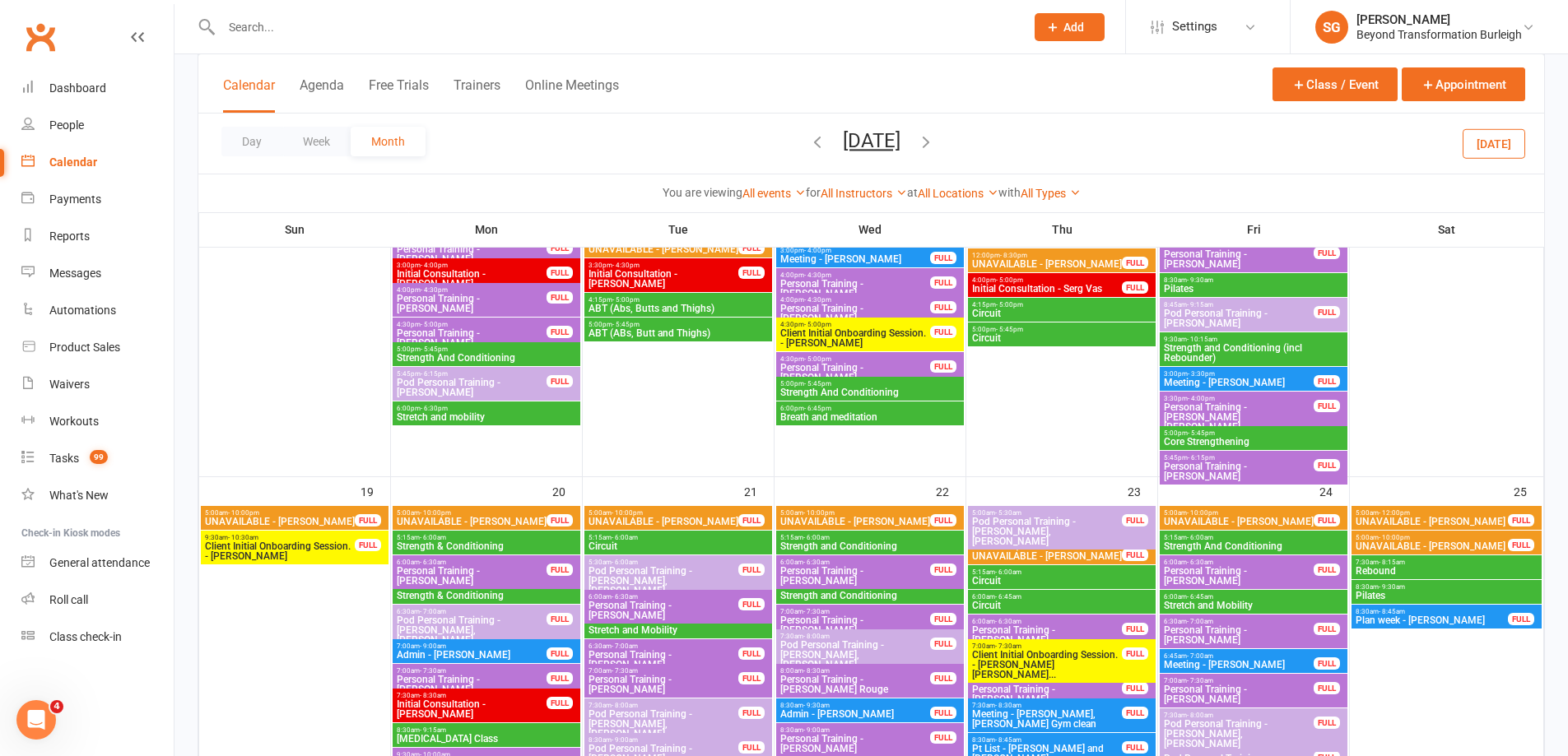
click at [935, 138] on icon "button" at bounding box center [926, 142] width 18 height 18
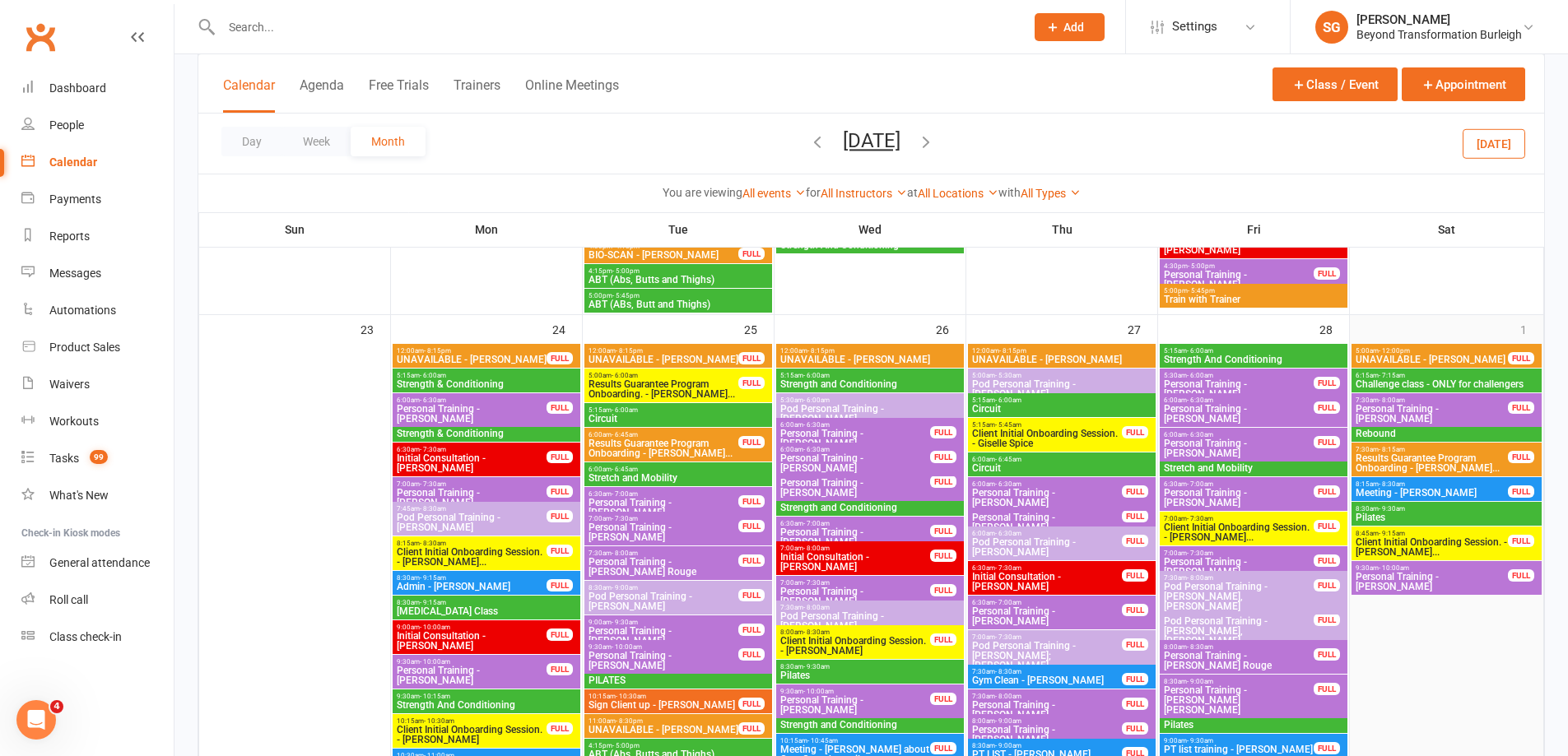
scroll to position [2549, 0]
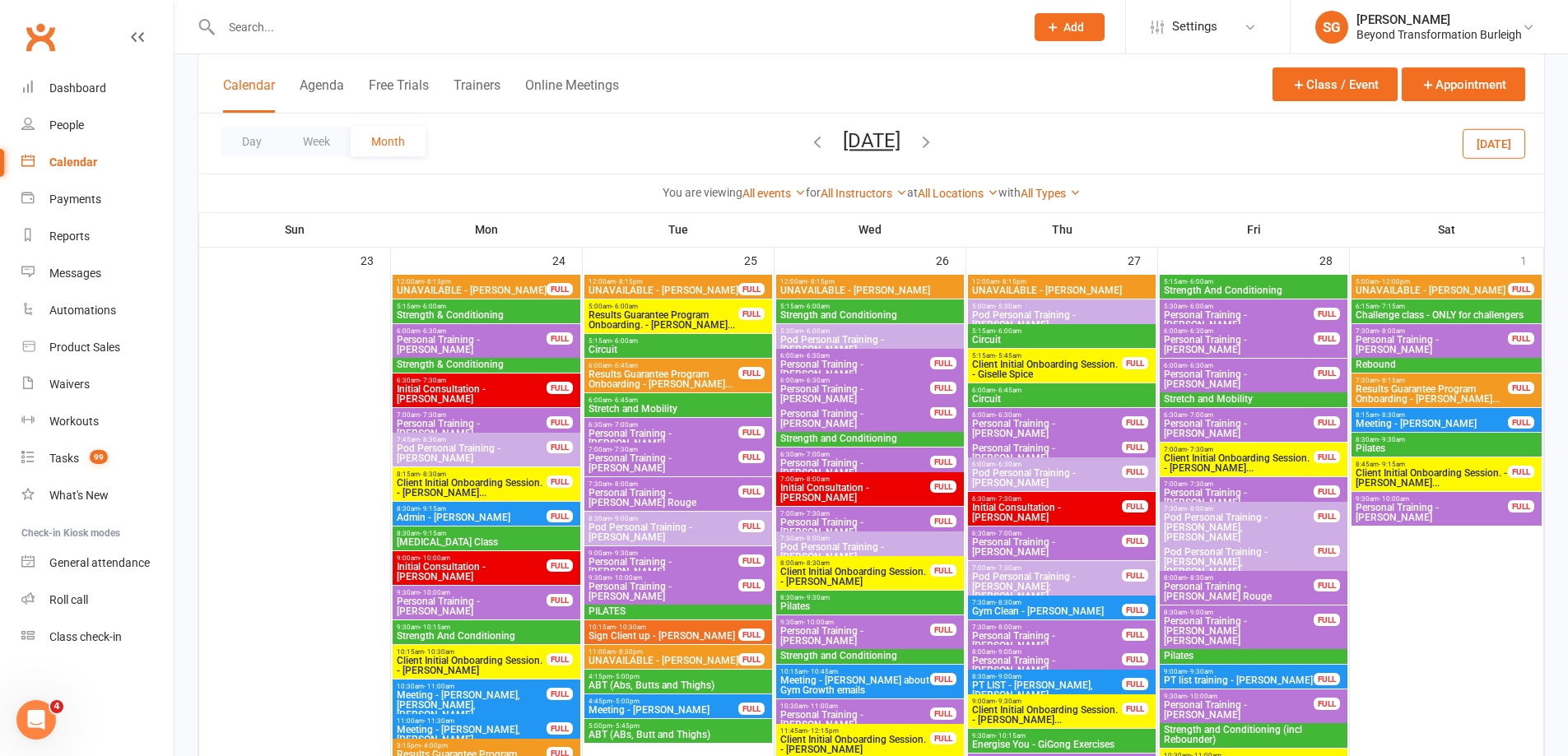
click at [1463, 397] on span "Results Guarantee Program Onboarding - [PERSON_NAME]..." at bounding box center [1431, 394] width 154 height 20
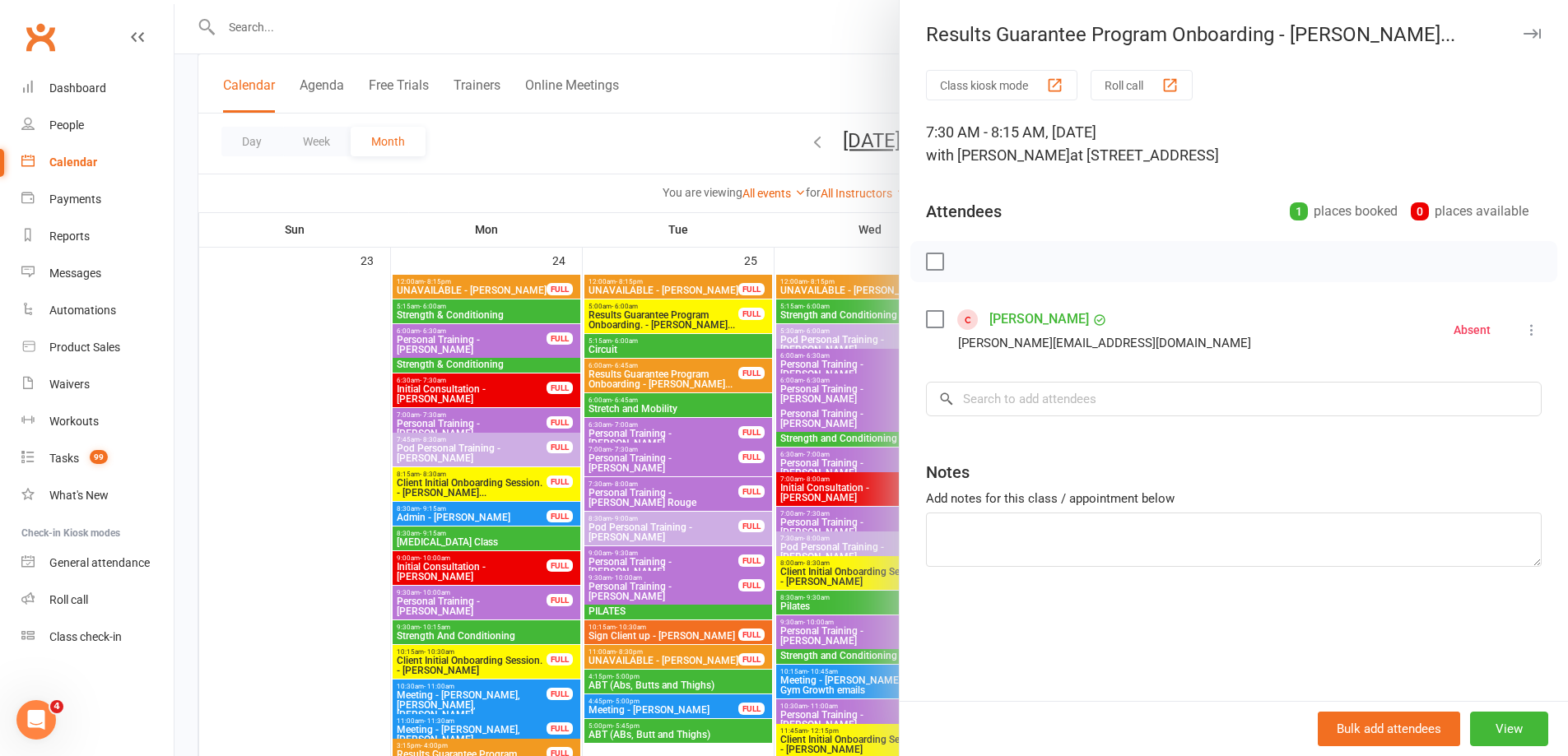
click at [783, 171] on div at bounding box center [871, 378] width 1393 height 756
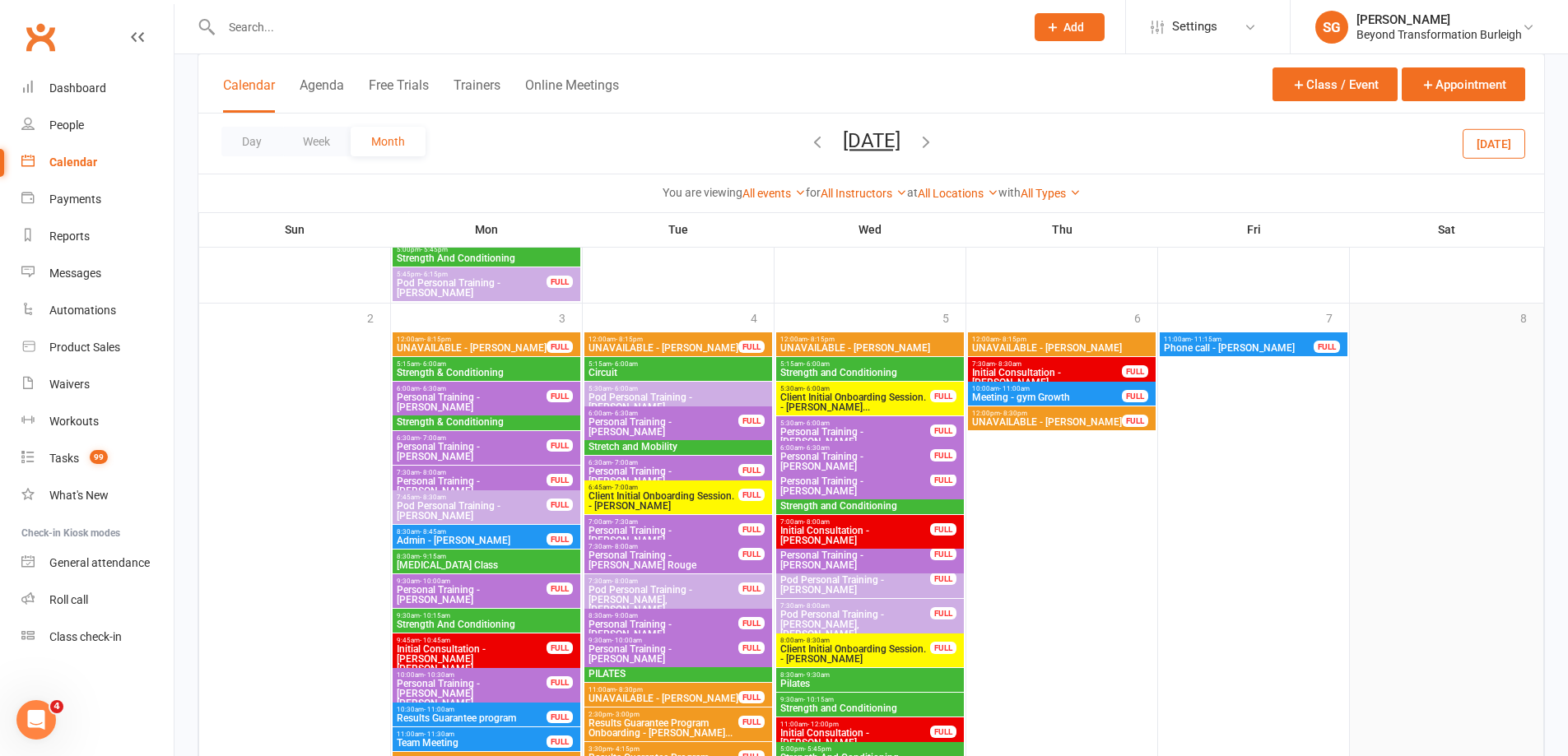
scroll to position [3579, 0]
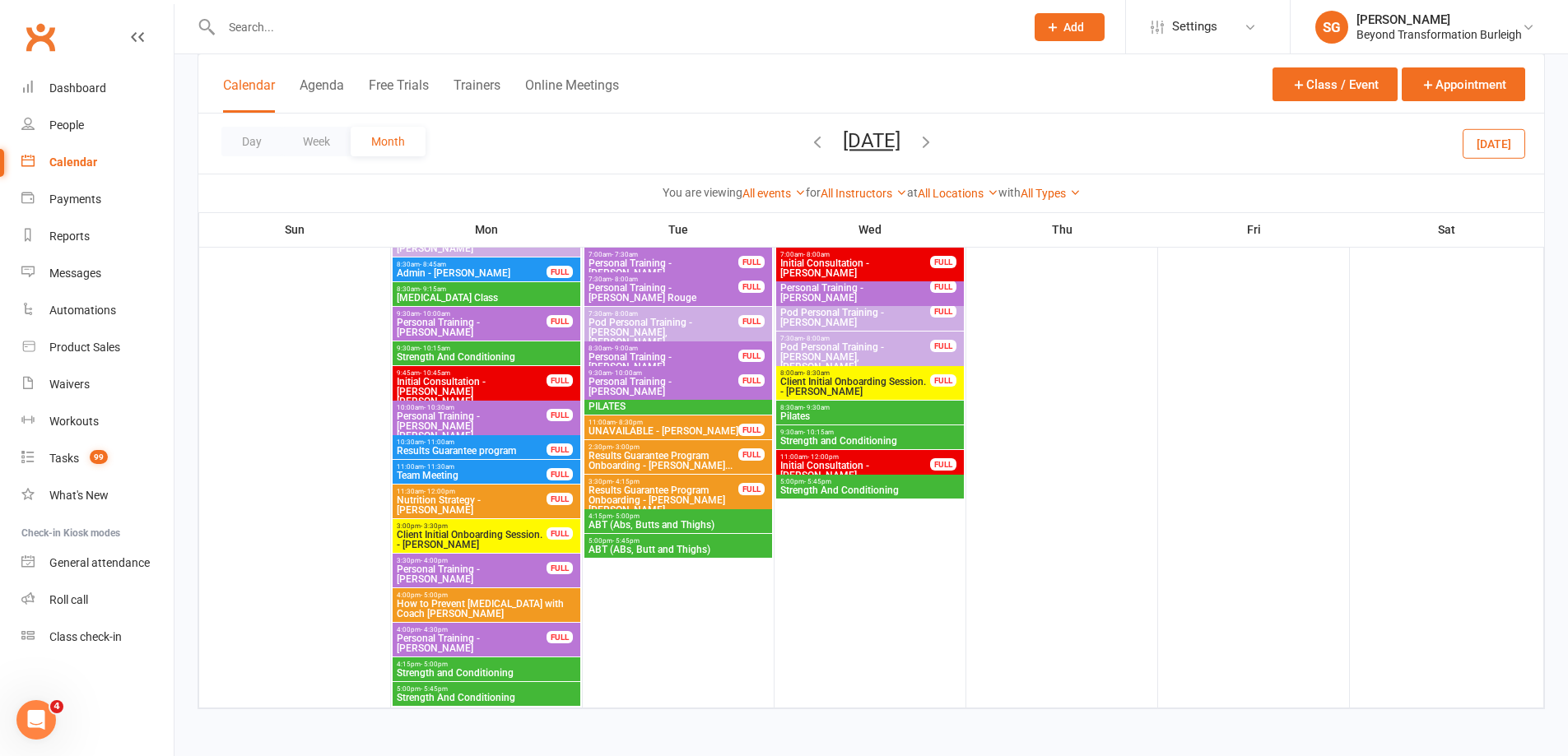
click at [935, 142] on icon "button" at bounding box center [926, 142] width 18 height 18
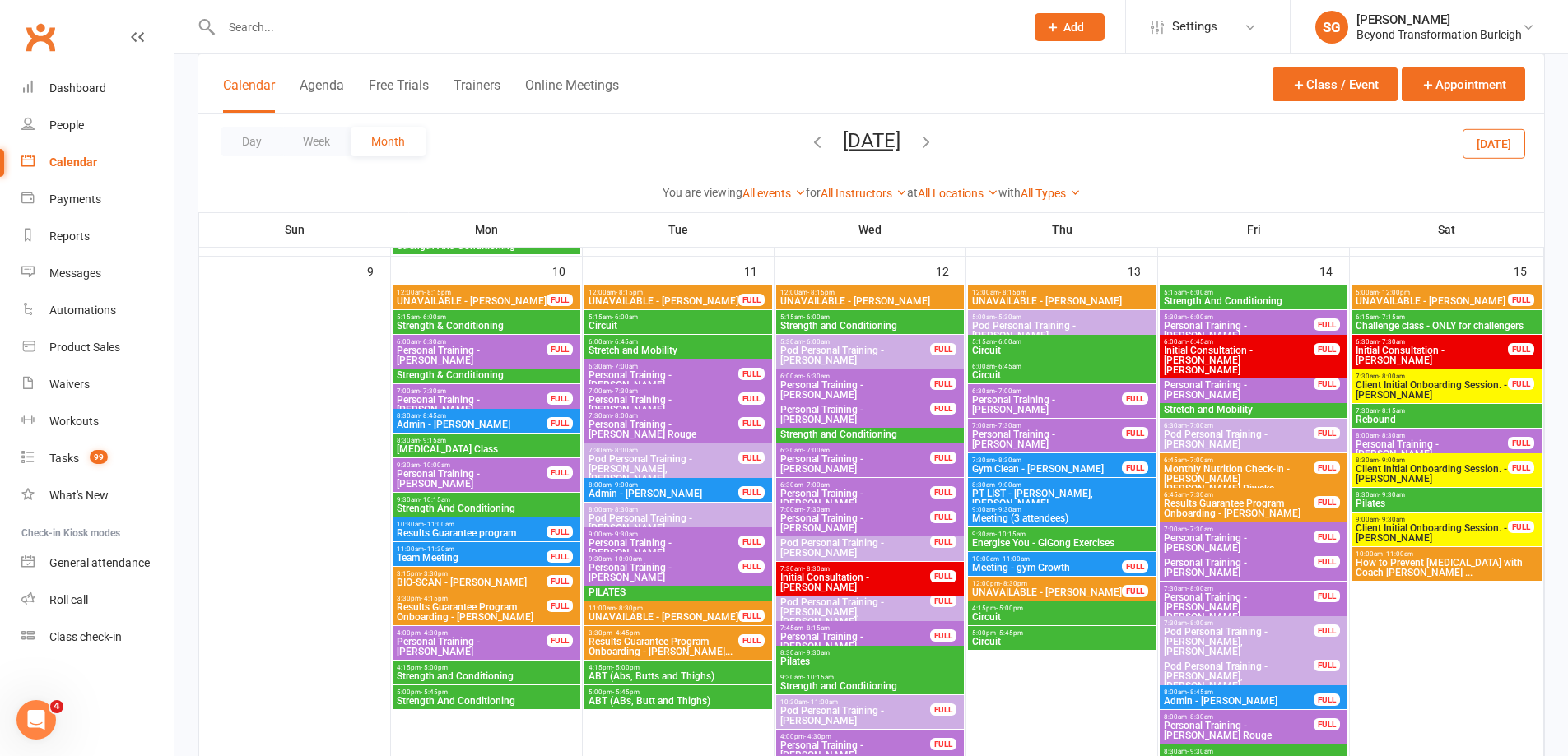
scroll to position [1480, 0]
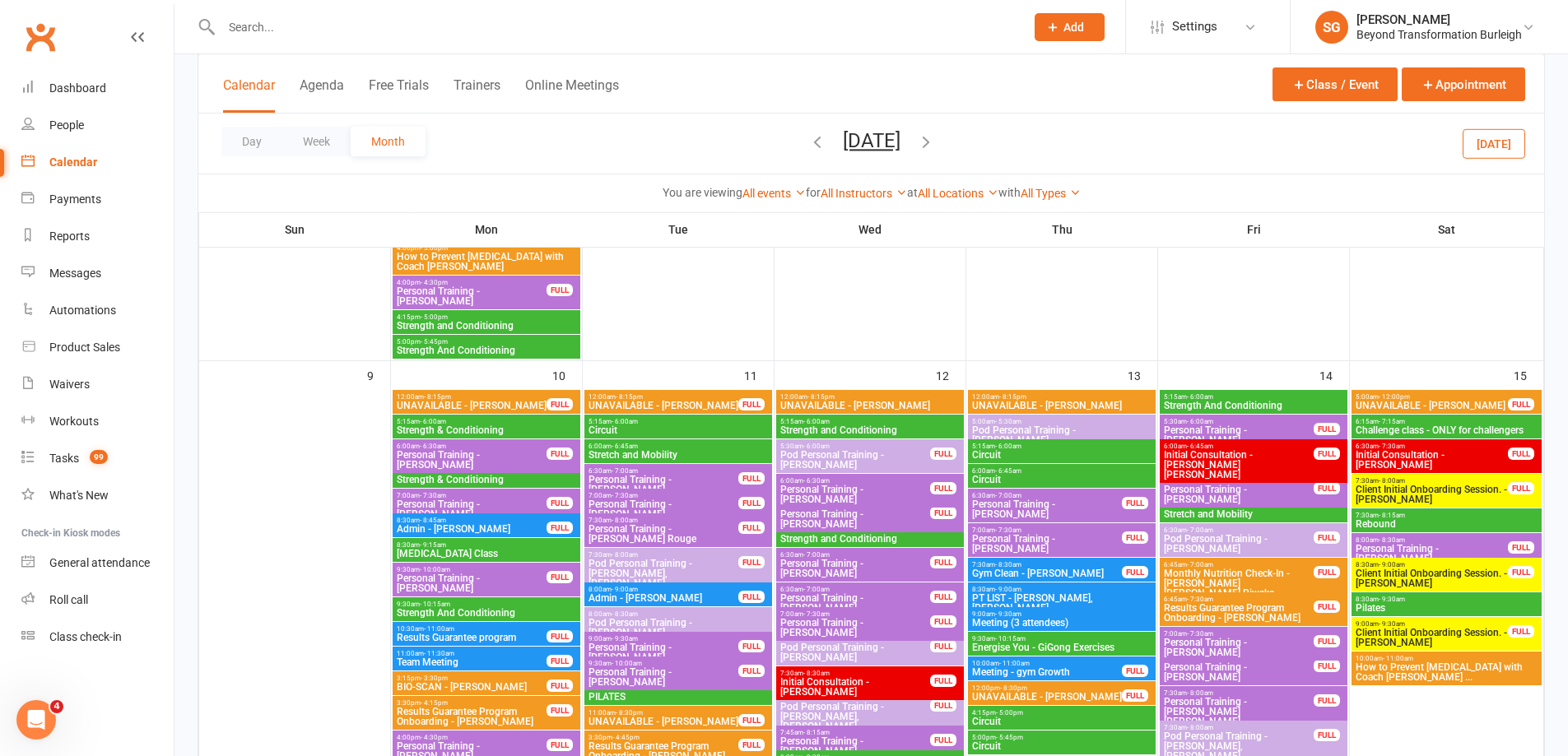
click at [935, 129] on button "button" at bounding box center [926, 144] width 18 height 28
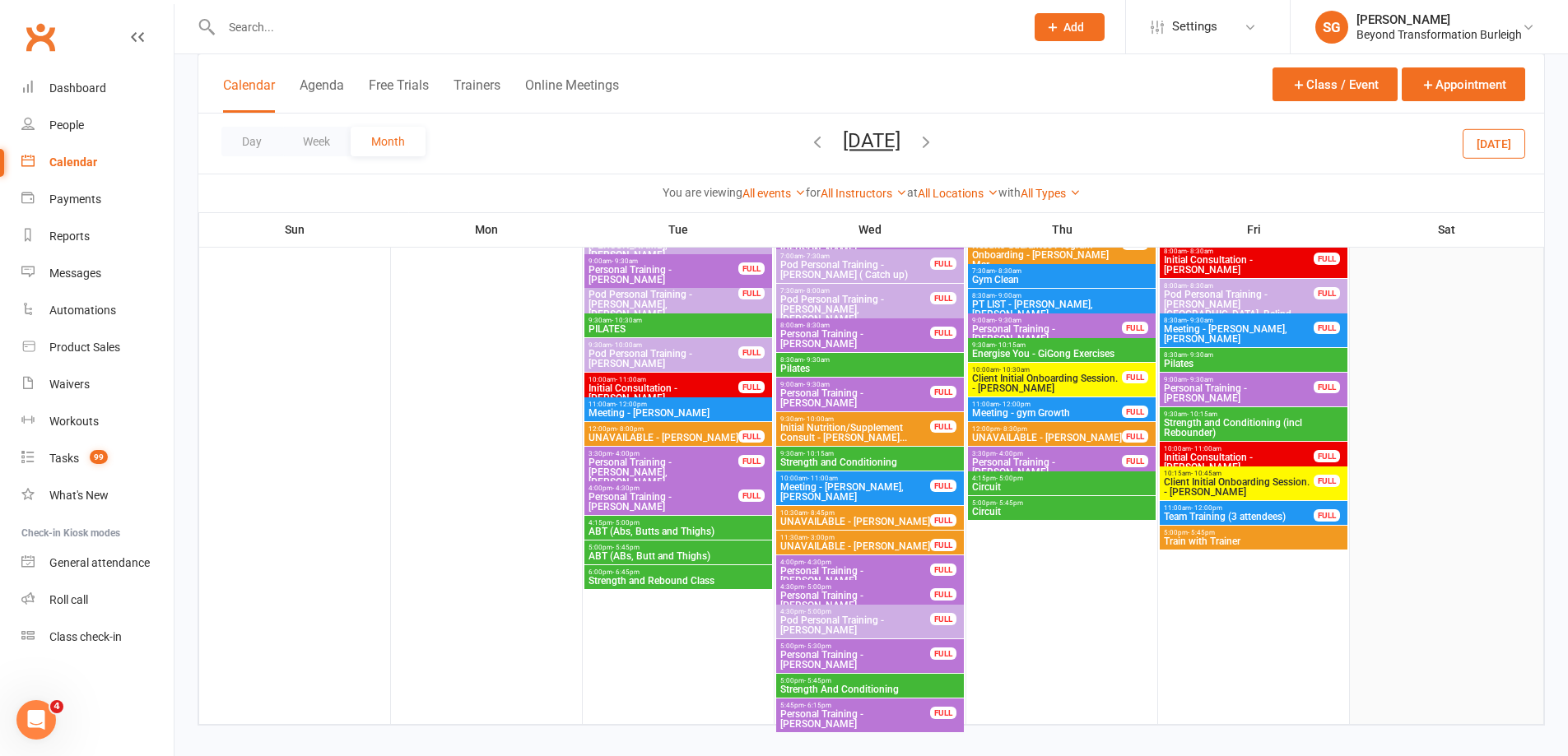
scroll to position [3737, 0]
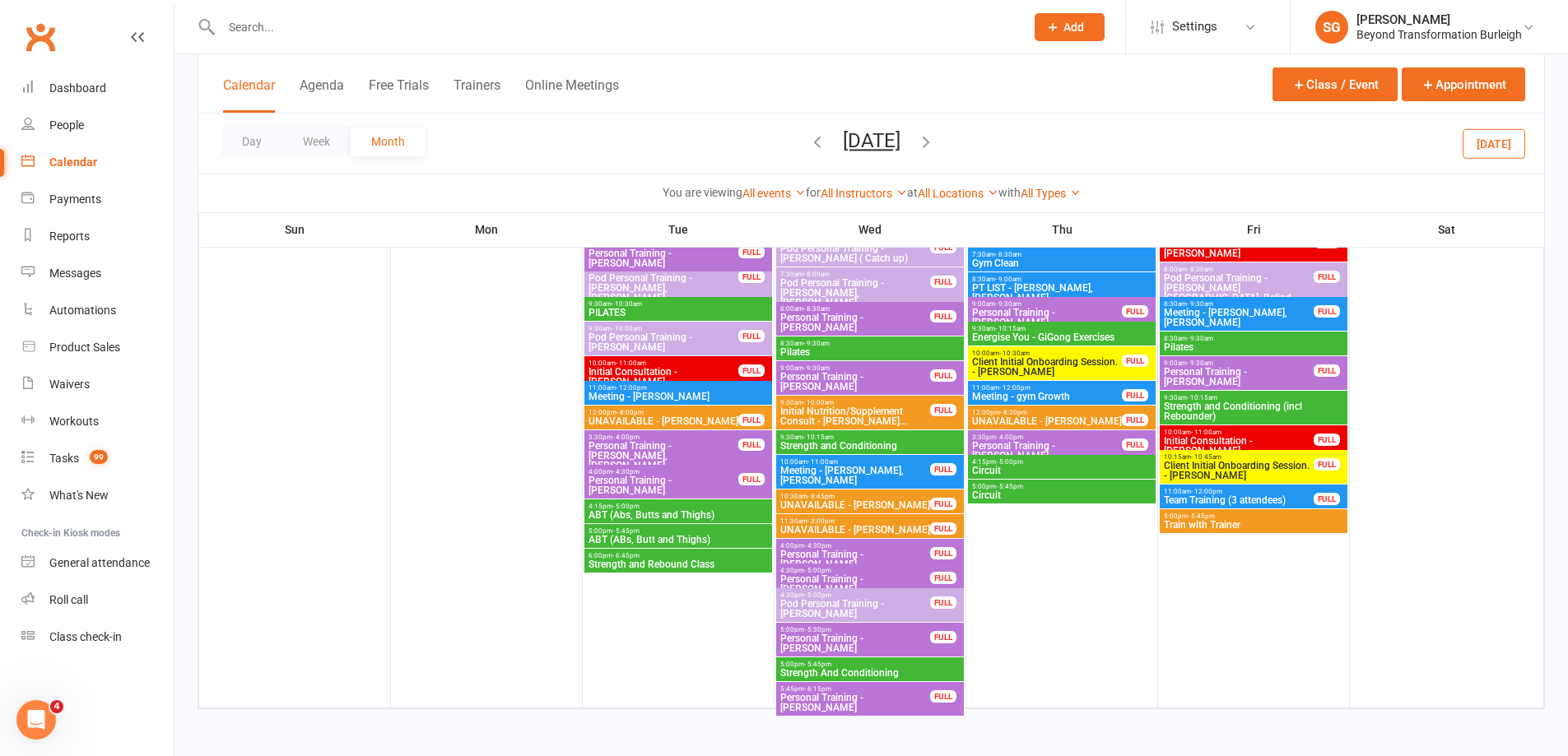
click at [950, 153] on div "Day Week Month [DATE] [DATE] Sun Mon Tue Wed Thu Fri Sat 27 28 29 30 31 01 02 0…" at bounding box center [871, 144] width 1345 height 60
click at [935, 148] on icon "button" at bounding box center [926, 142] width 18 height 18
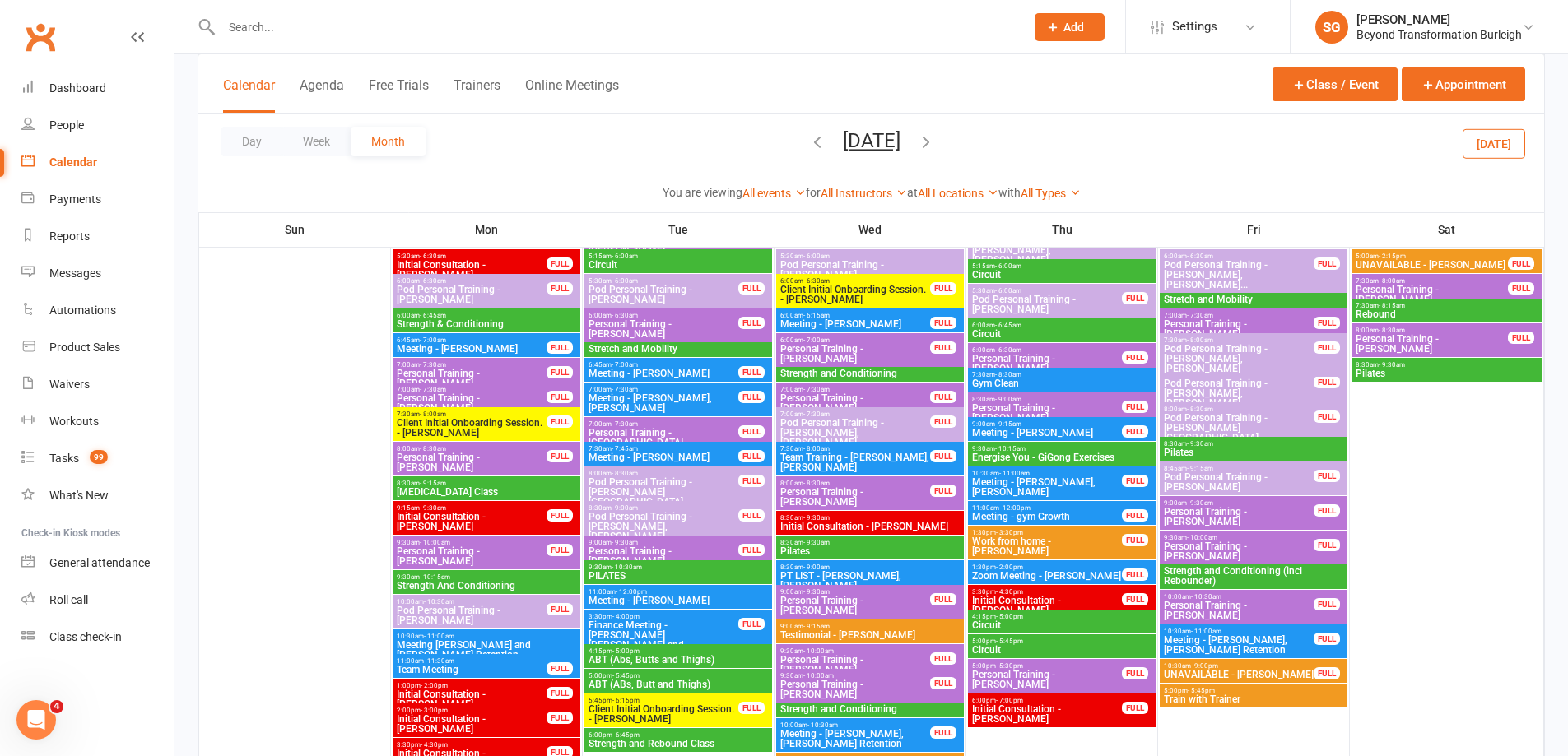
scroll to position [3984, 0]
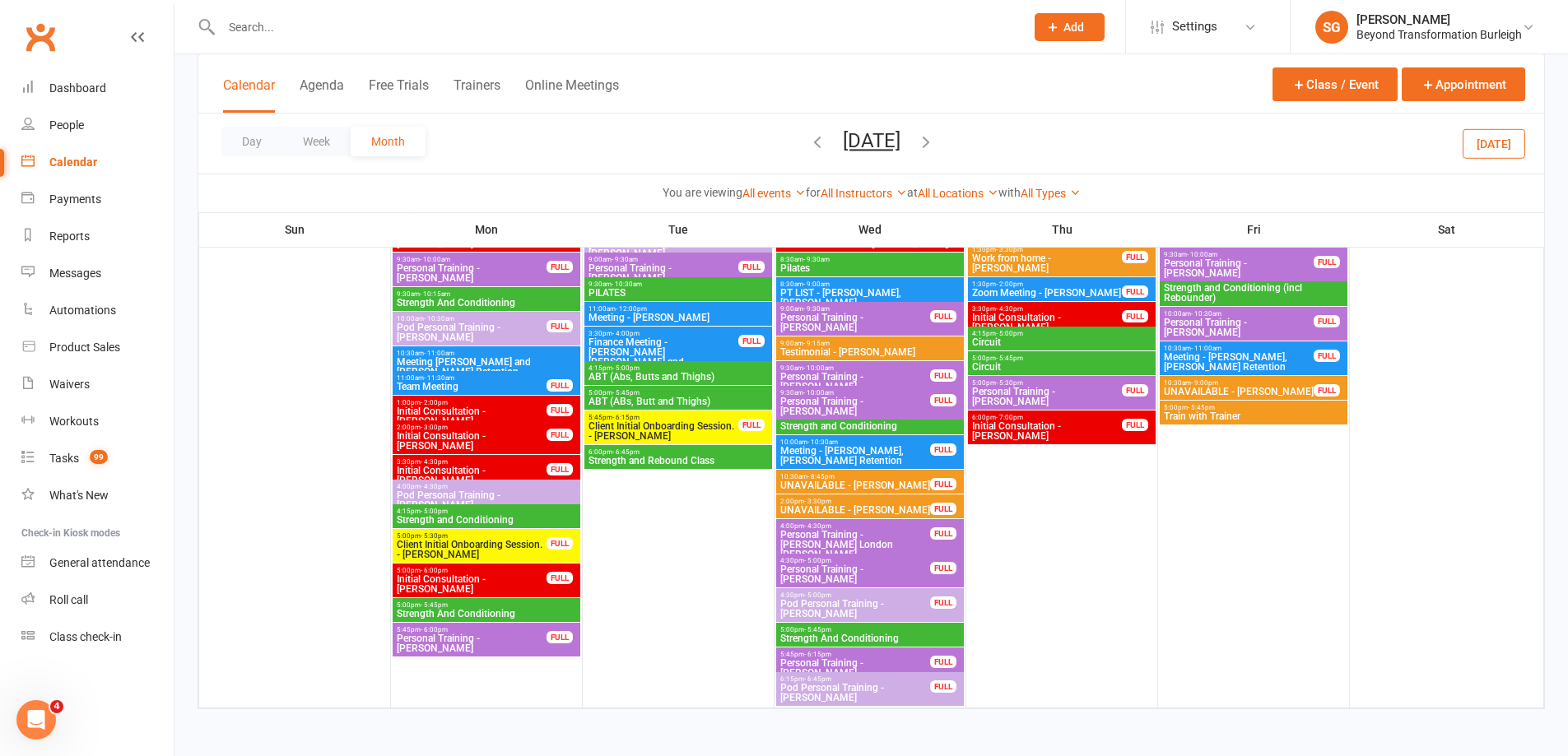
click at [365, 21] on input "text" at bounding box center [615, 28] width 797 height 23
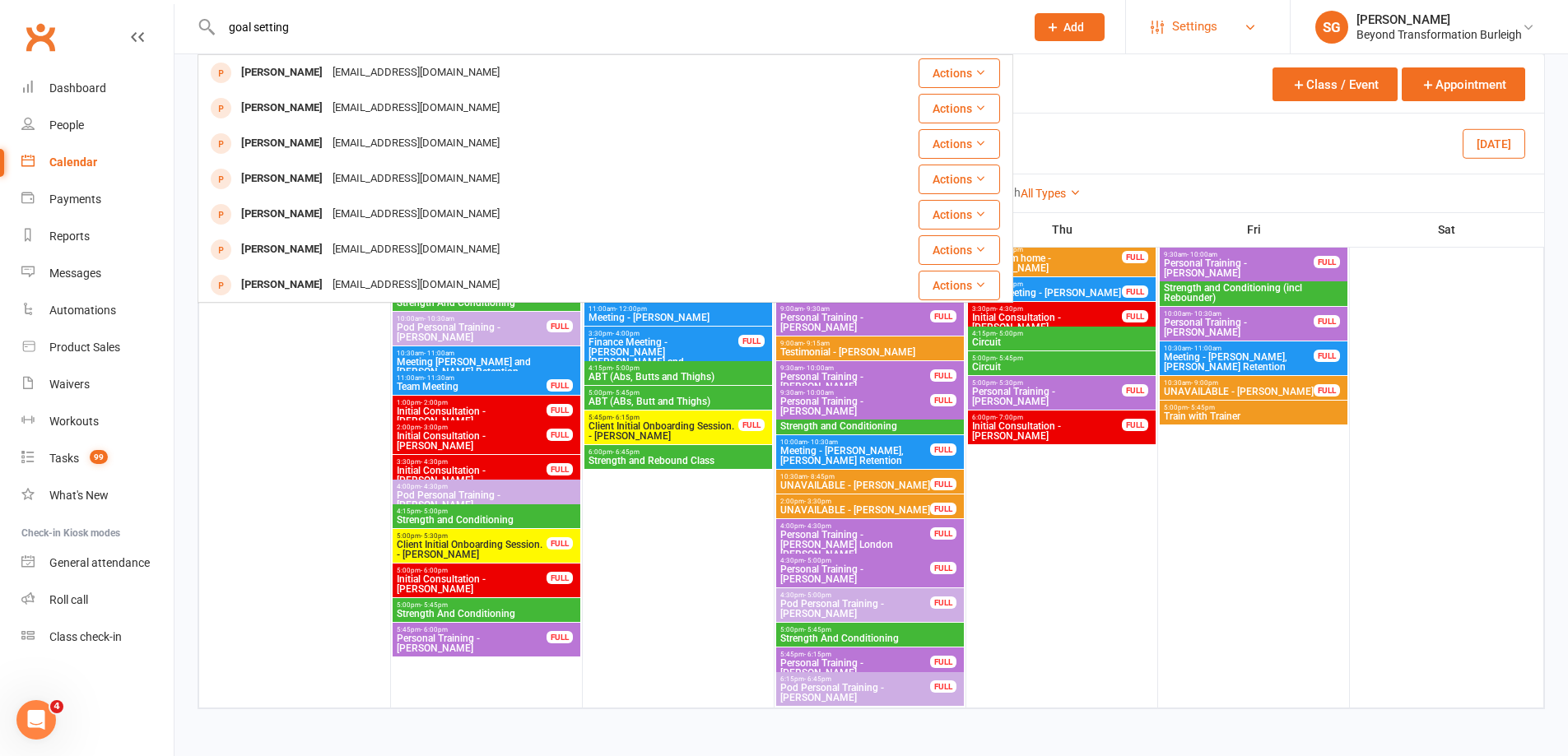
type input "goal setting"
click at [1173, 41] on span "Settings" at bounding box center [1194, 27] width 45 height 37
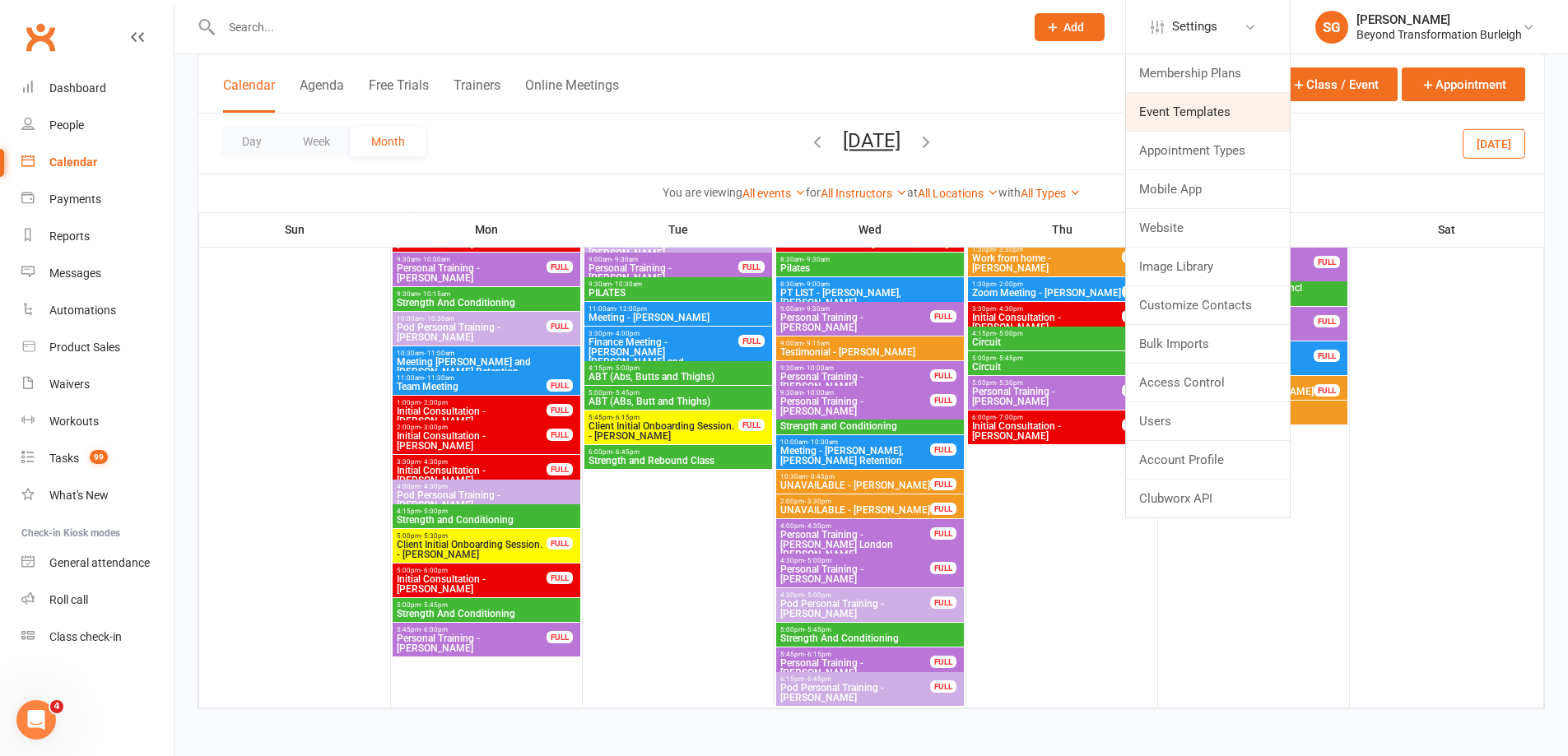
click at [1187, 108] on link "Event Templates" at bounding box center [1207, 111] width 164 height 38
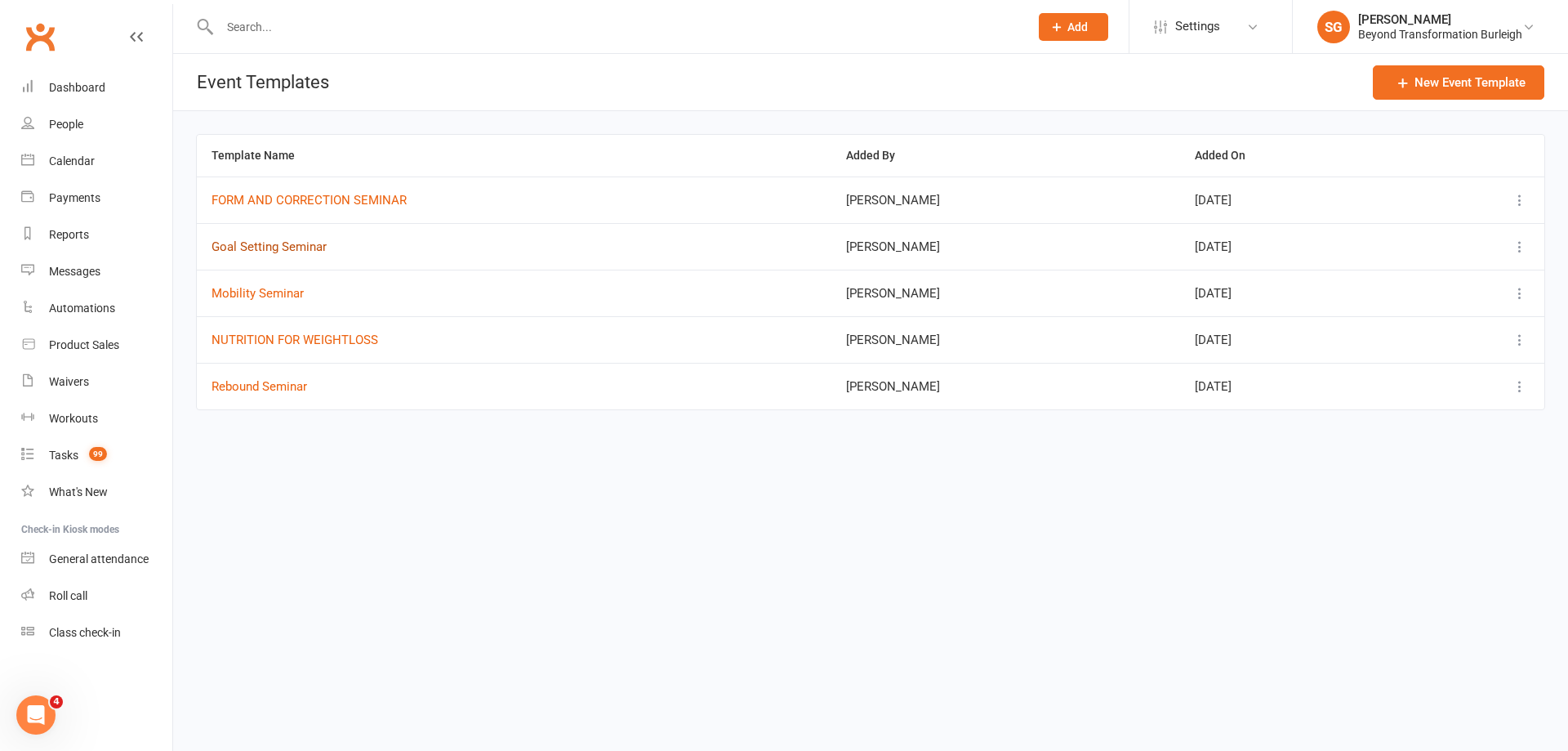
click at [305, 250] on button "Goal Setting Seminar" at bounding box center [269, 247] width 115 height 20
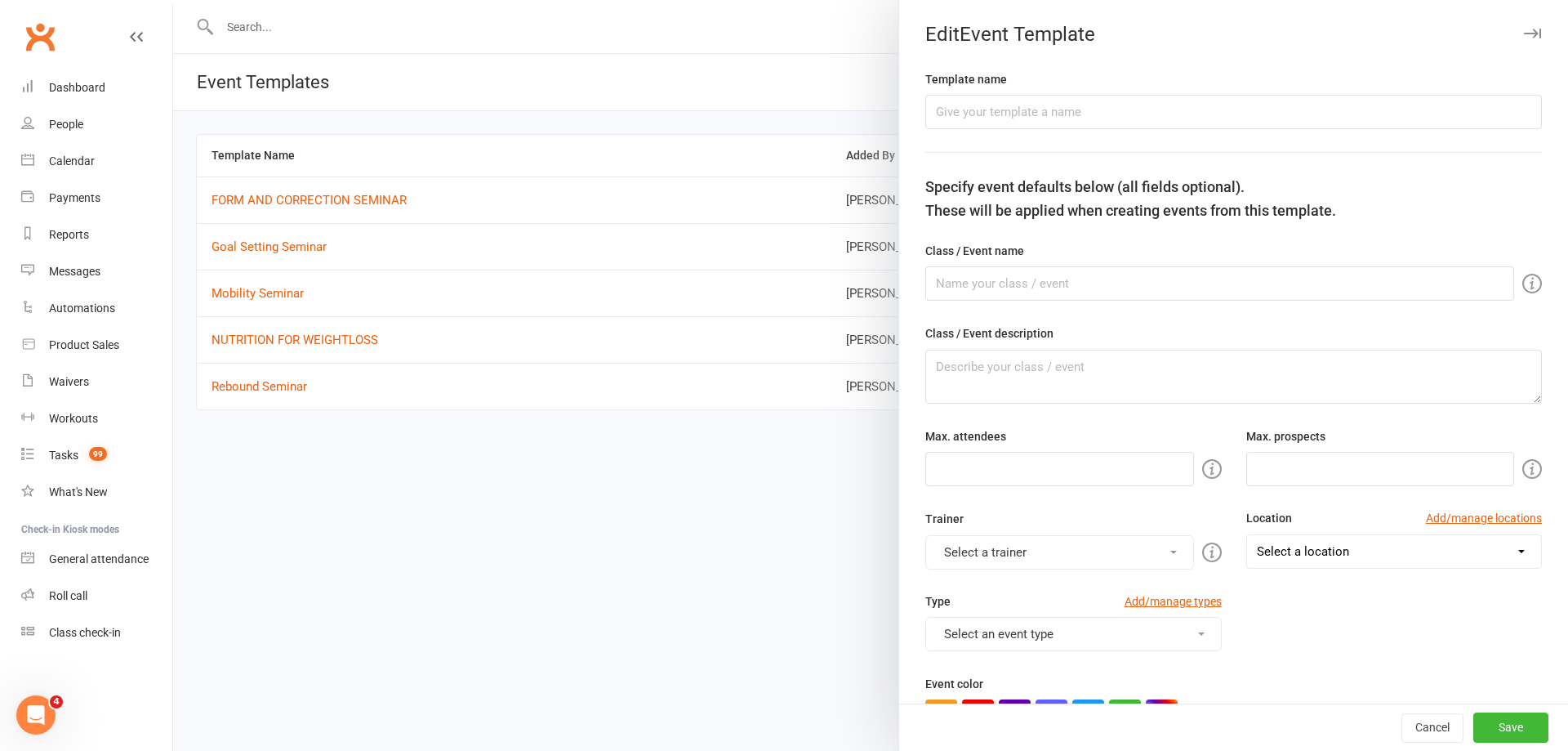
type input "Goal Setting Seminar"
type textarea "In this seminar you will: Learn actionable strategies to set and achieve meanin…"
type input "100"
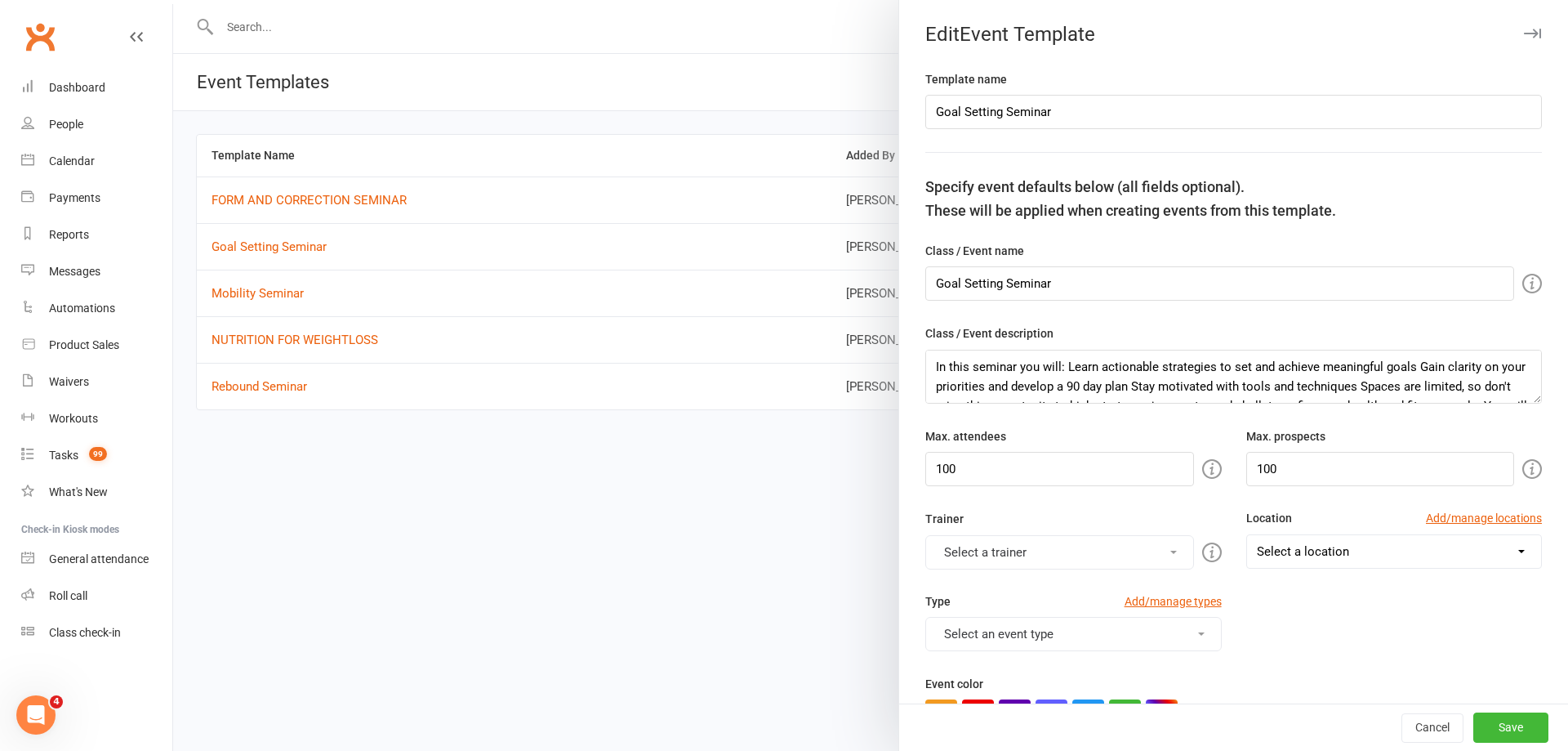
select select "7725"
click at [1070, 363] on textarea "In this seminar you will: Learn actionable strategies to set and achieve meanin…" at bounding box center [1234, 376] width 617 height 54
click at [1077, 365] on textarea "In this seminar you will: Learn actionable strategies to set and achieve meanin…" at bounding box center [1234, 376] width 617 height 54
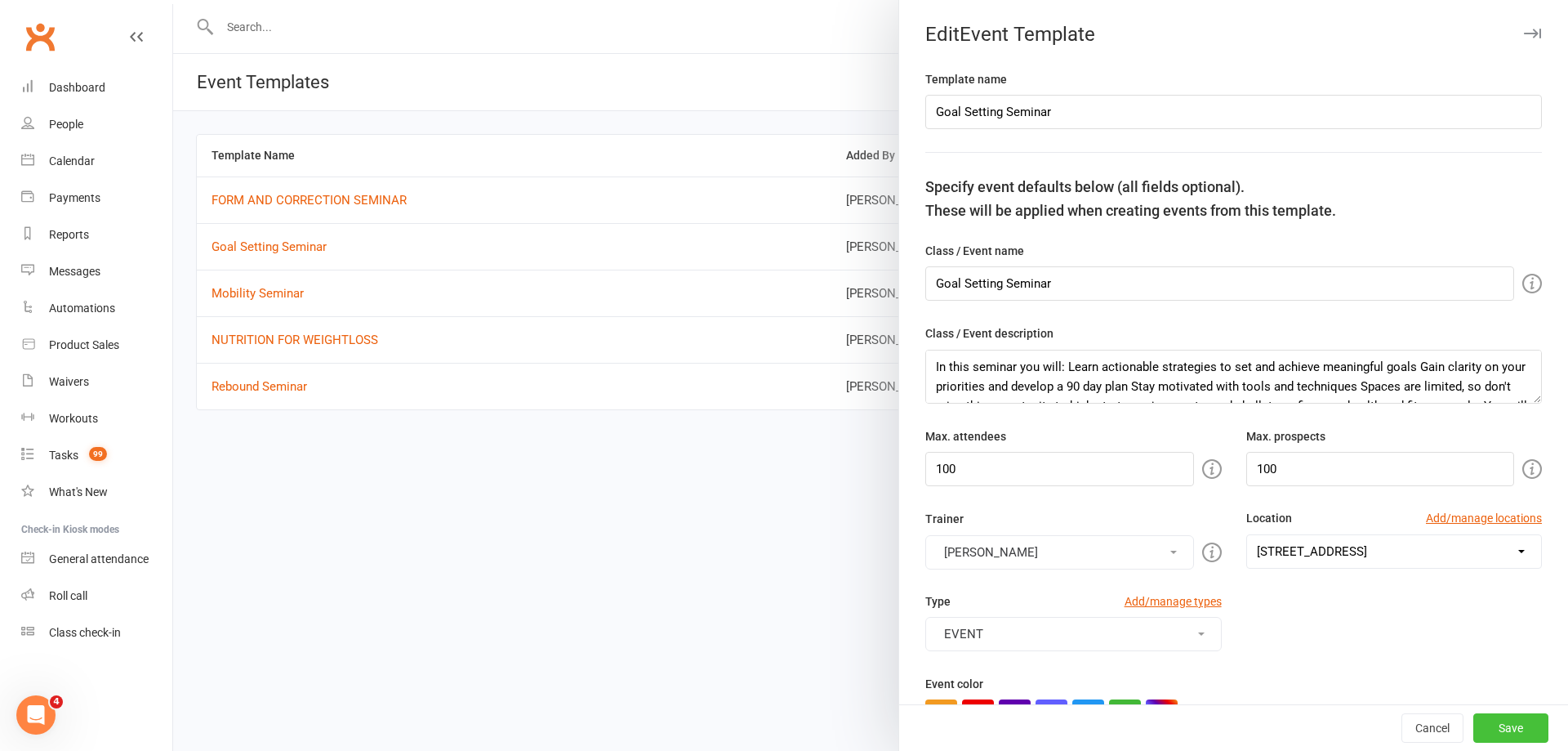
click at [1481, 718] on button "Save" at bounding box center [1511, 727] width 75 height 29
